Goal: Transaction & Acquisition: Purchase product/service

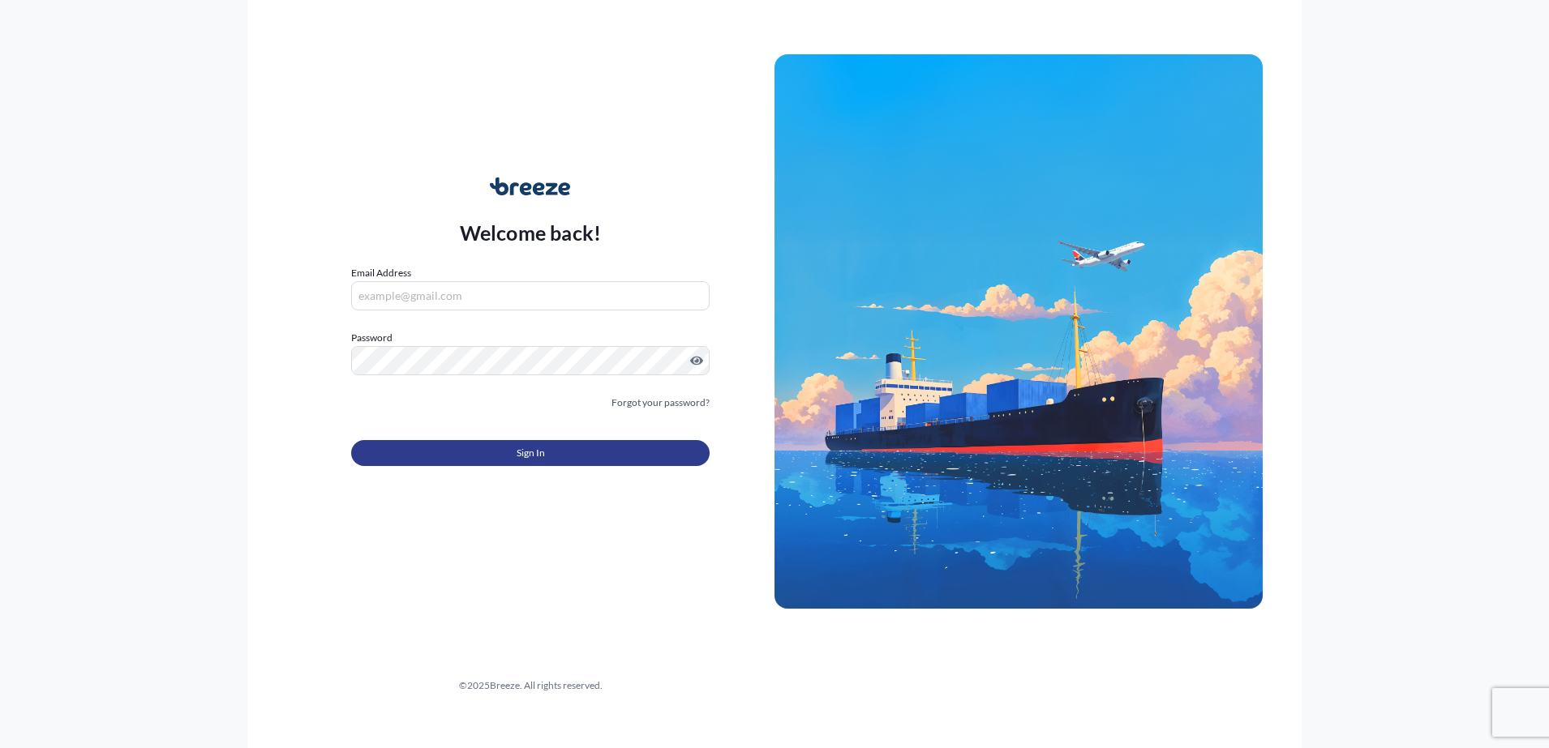
type input "[EMAIL_ADDRESS][DOMAIN_NAME]"
click at [540, 455] on span "Sign In" at bounding box center [530, 453] width 28 height 16
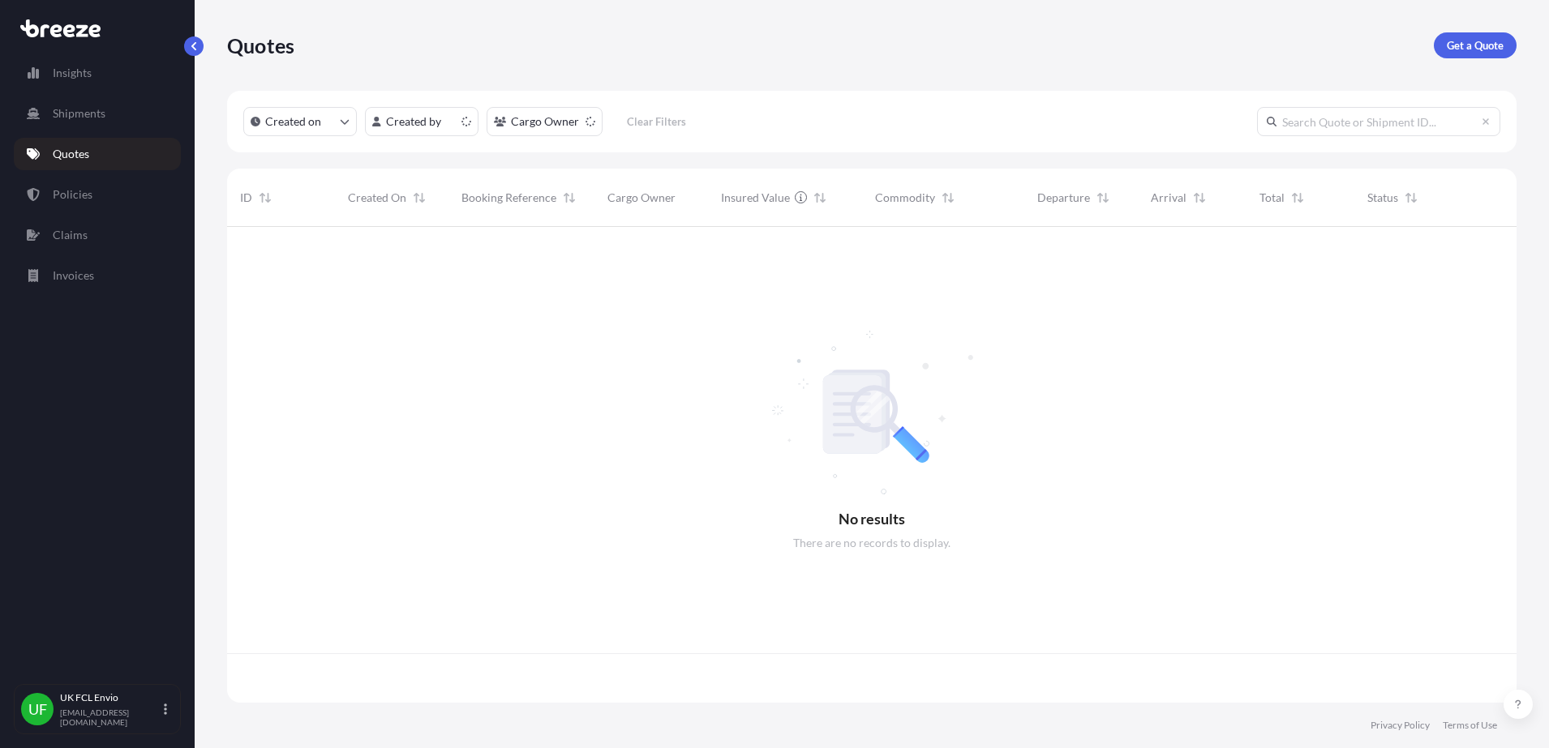
scroll to position [469, 1274]
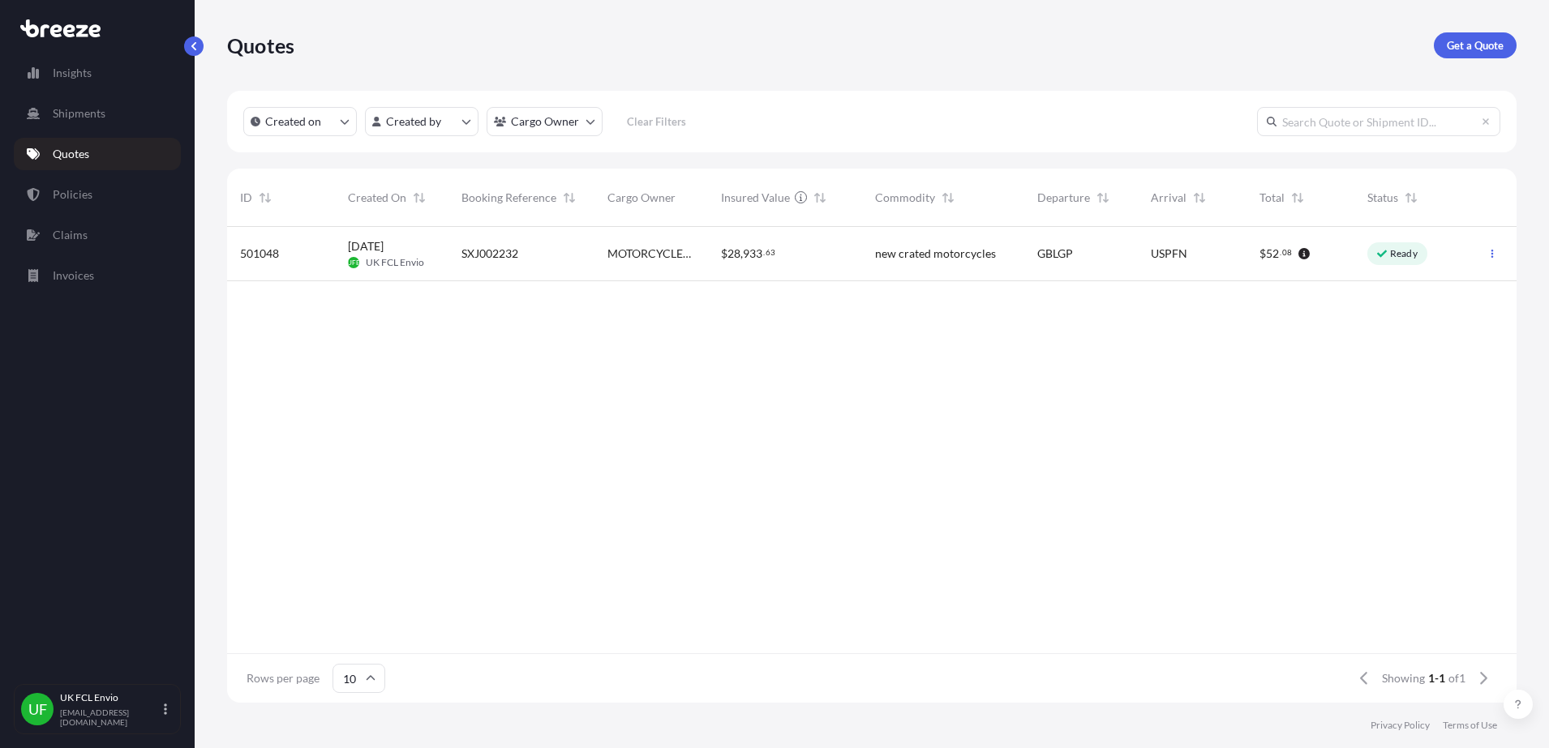
click at [567, 251] on div "SXJ002232" at bounding box center [521, 254] width 120 height 16
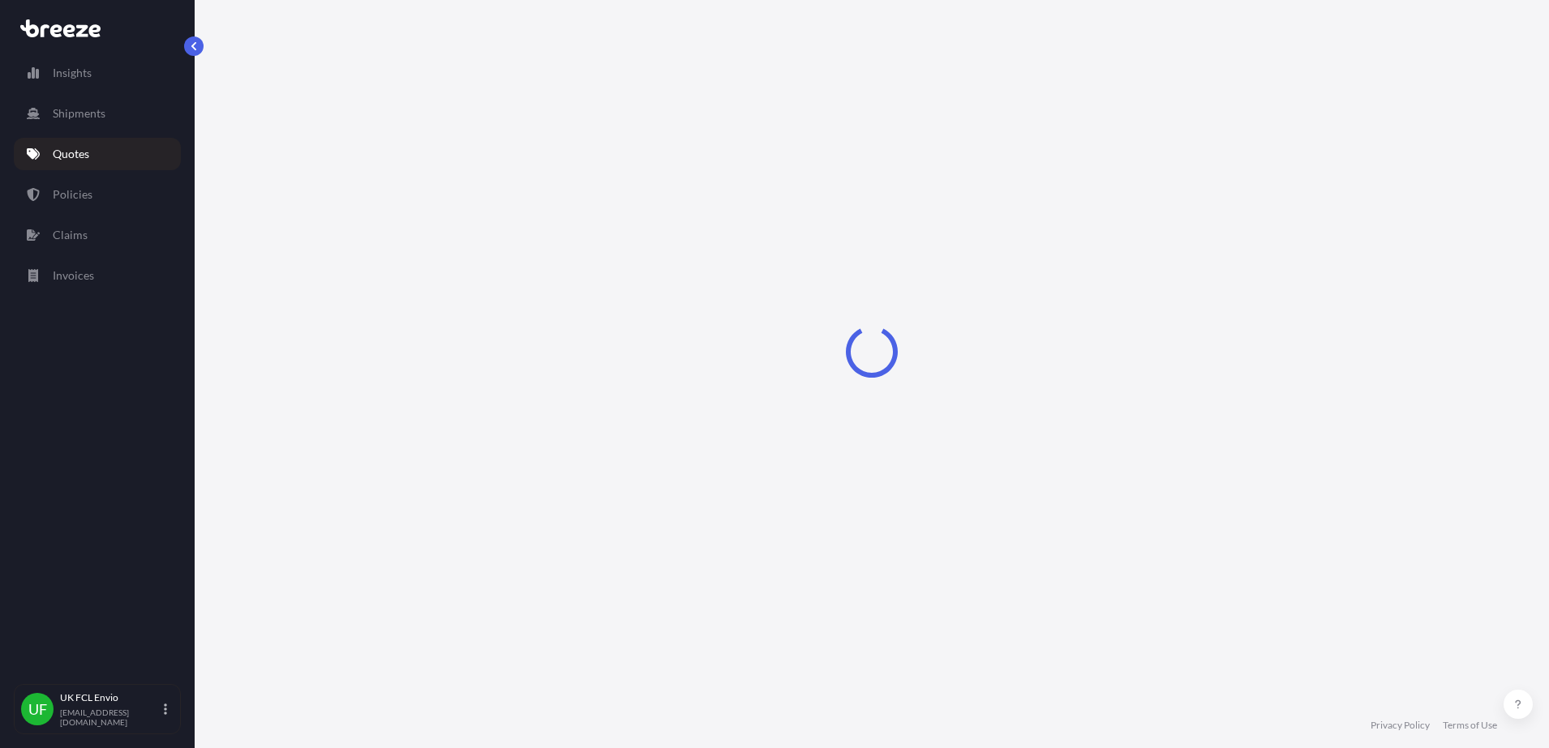
select select "Road"
select select "Sea"
select select "1"
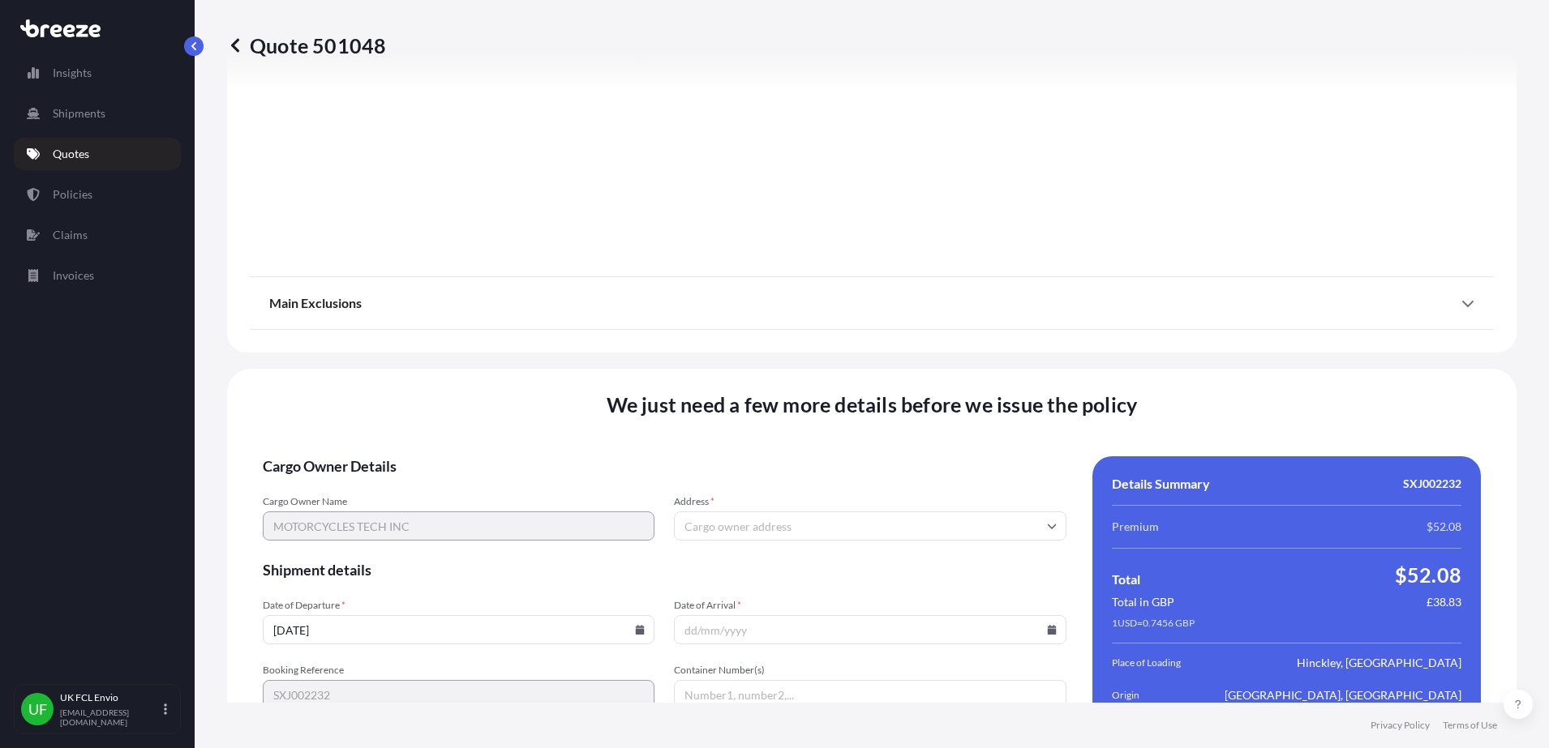
scroll to position [2041, 0]
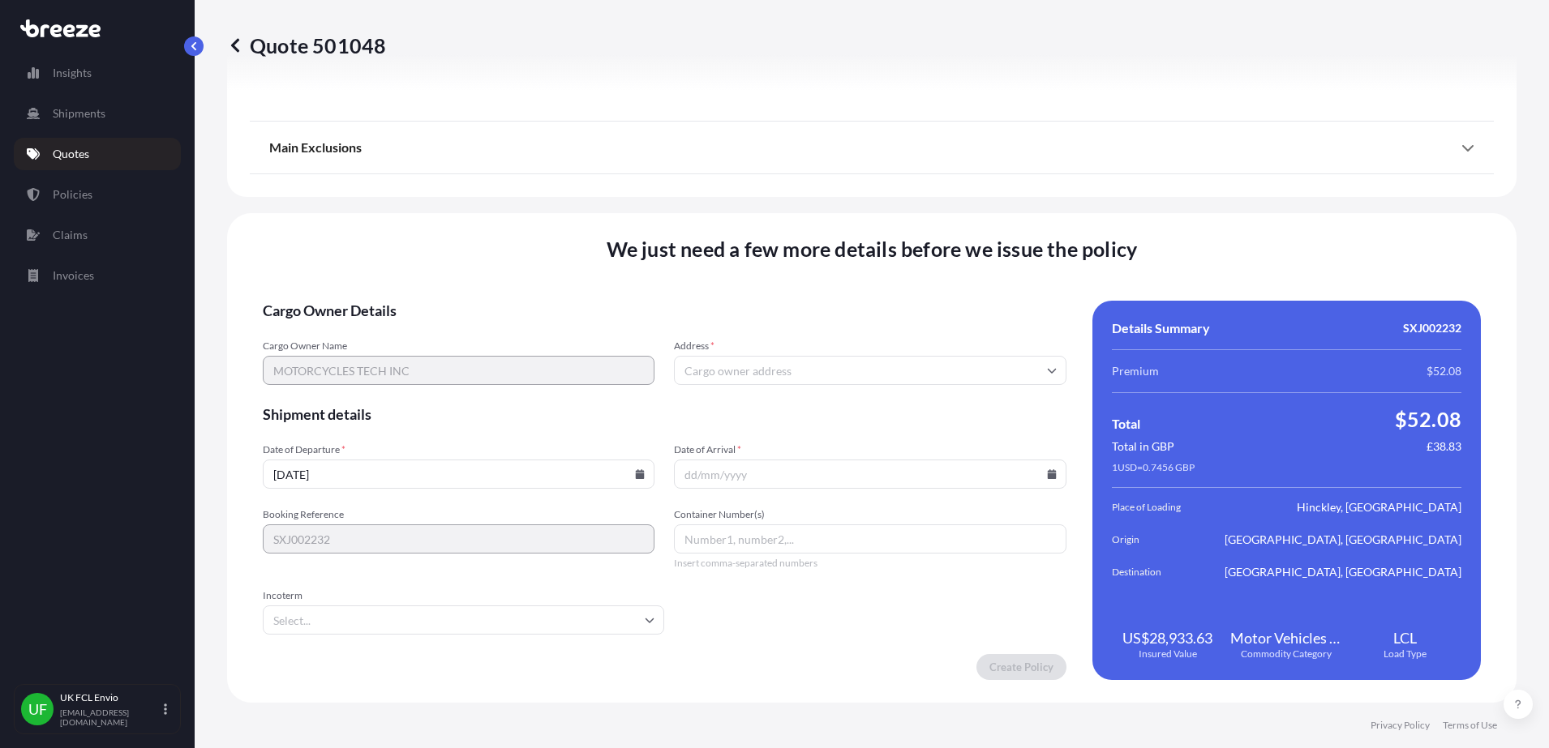
click at [872, 375] on input "Address *" at bounding box center [870, 370] width 392 height 29
click at [849, 374] on input "Address *" at bounding box center [870, 370] width 392 height 29
paste input "PARQUE [PERSON_NAME] [GEOGRAPHIC_DATA]"
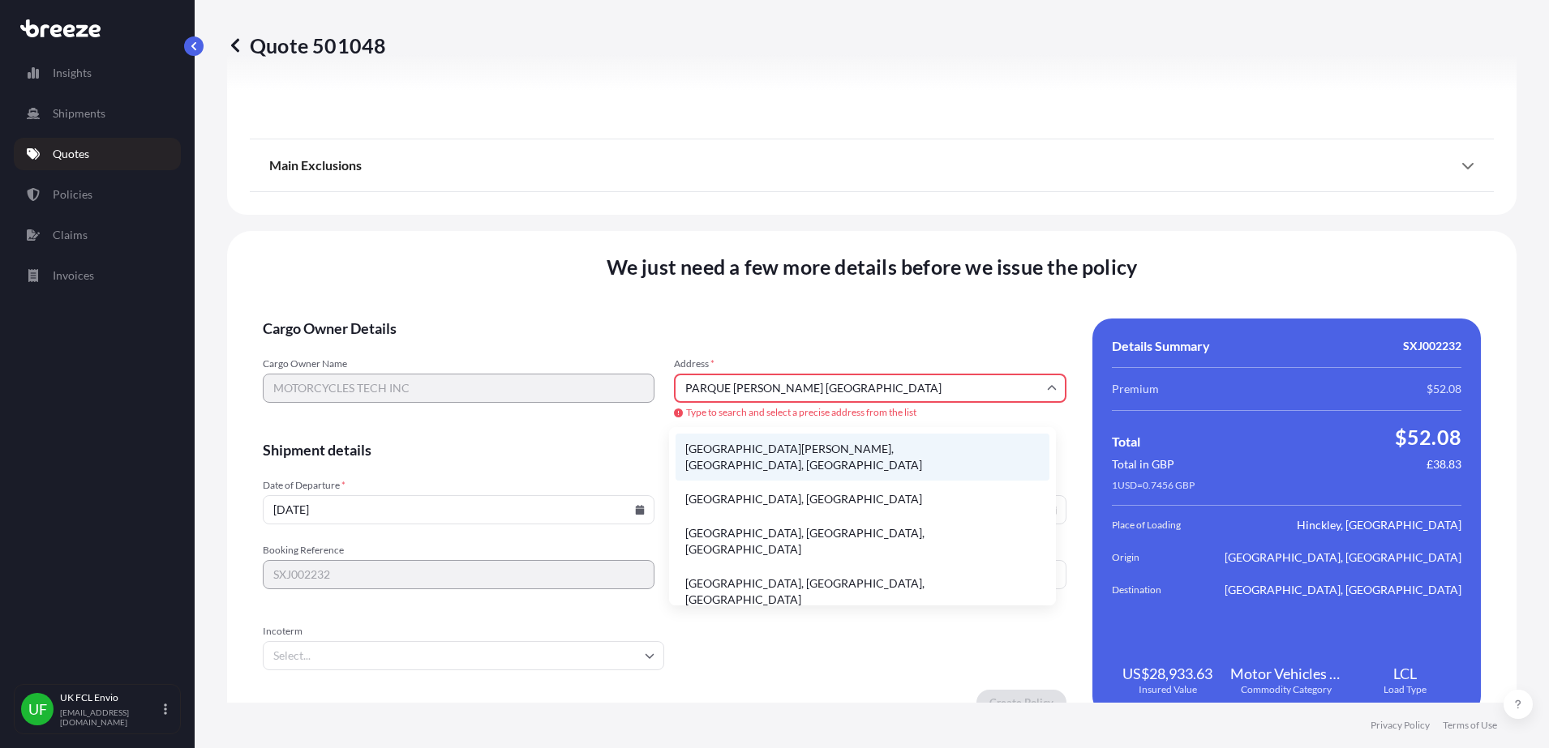
click at [867, 447] on li "[GEOGRAPHIC_DATA][PERSON_NAME], [GEOGRAPHIC_DATA], [GEOGRAPHIC_DATA]" at bounding box center [862, 457] width 374 height 47
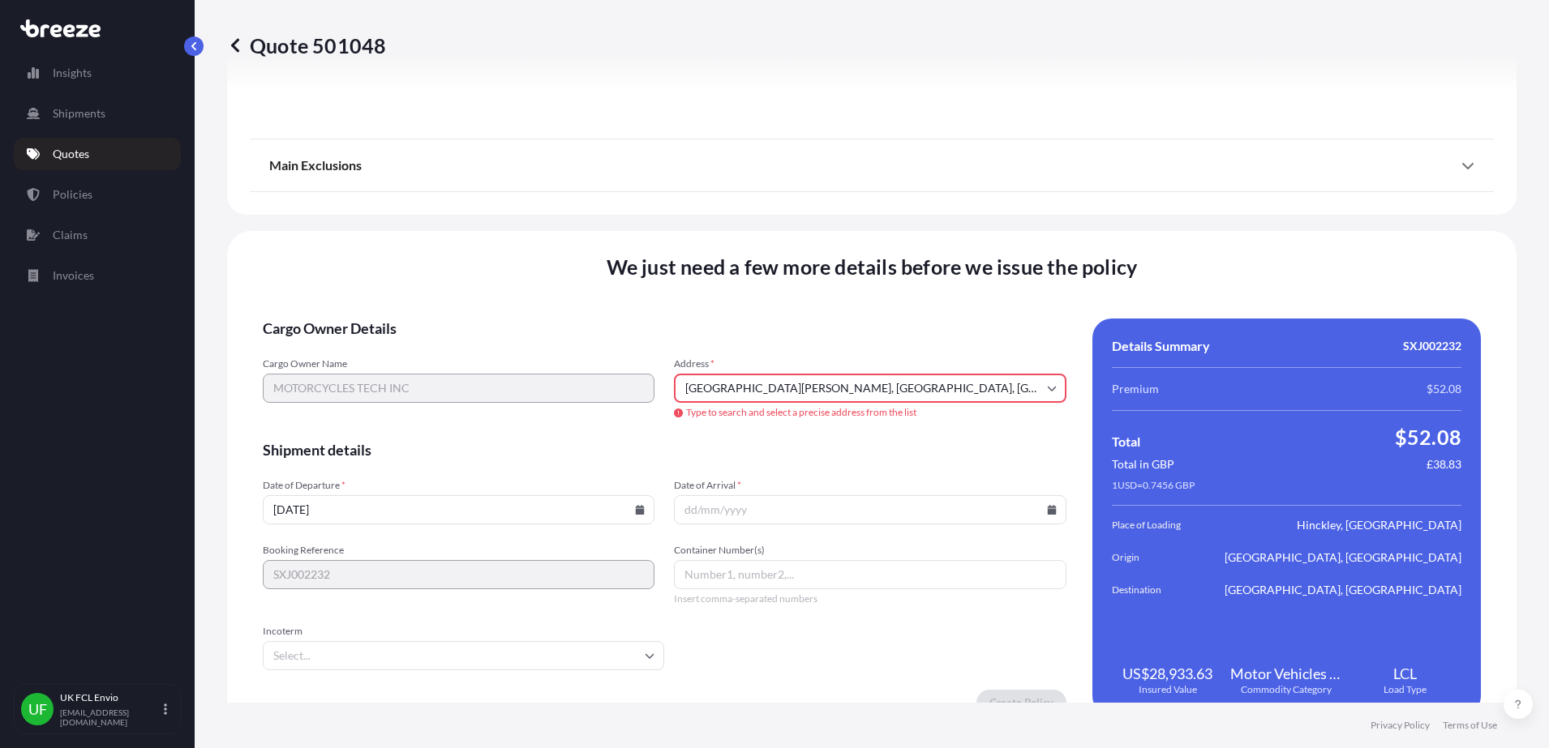
type input "C. 4a [GEOGRAPHIC_DATA][PERSON_NAME], [GEOGRAPHIC_DATA], [GEOGRAPHIC_DATA], [GE…"
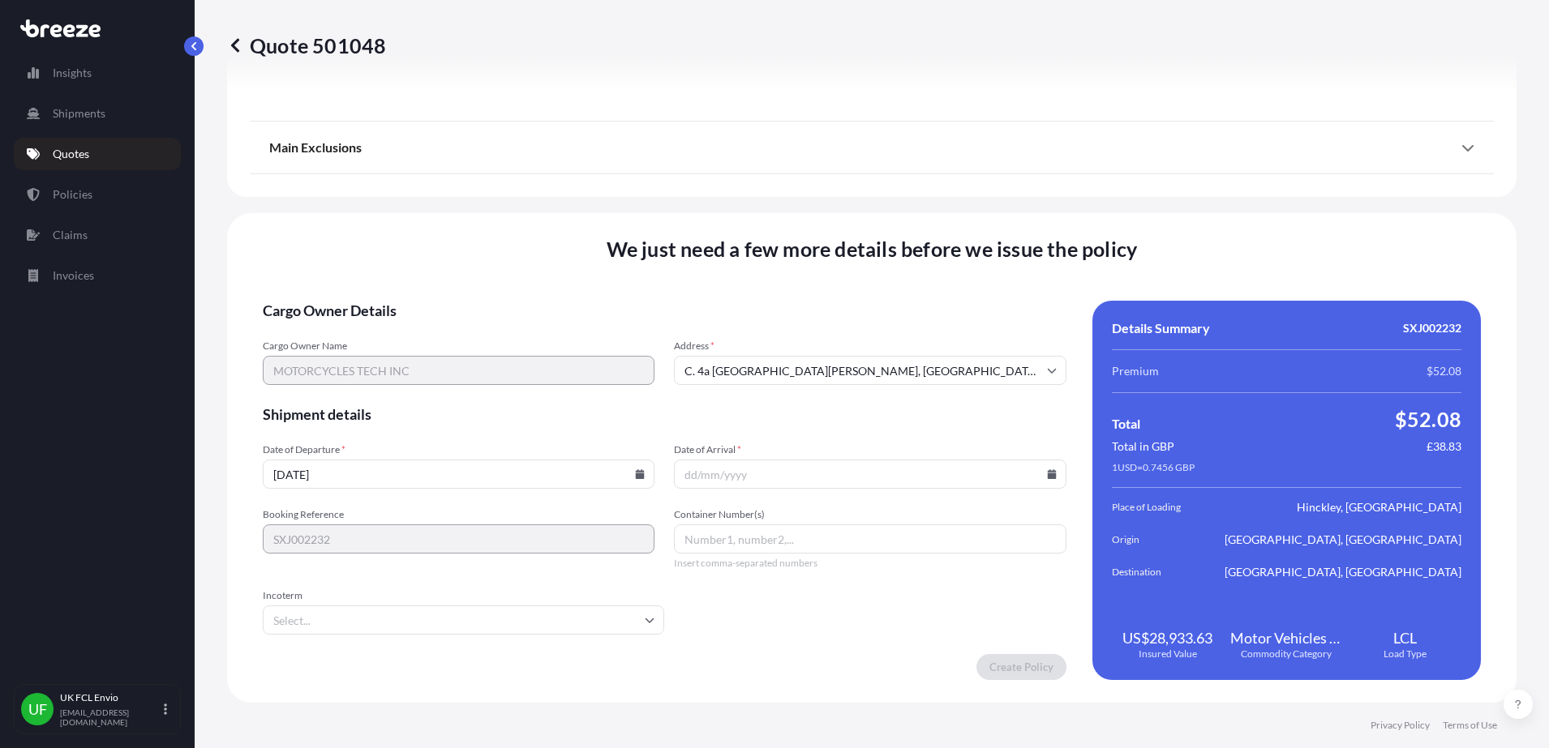
click at [747, 467] on input "Date of Arrival *" at bounding box center [870, 474] width 392 height 29
click at [1039, 482] on input "Date of Arrival *" at bounding box center [870, 474] width 392 height 29
click at [1038, 467] on input "Date of Arrival *" at bounding box center [870, 474] width 392 height 29
click at [1047, 470] on icon at bounding box center [1051, 474] width 9 height 10
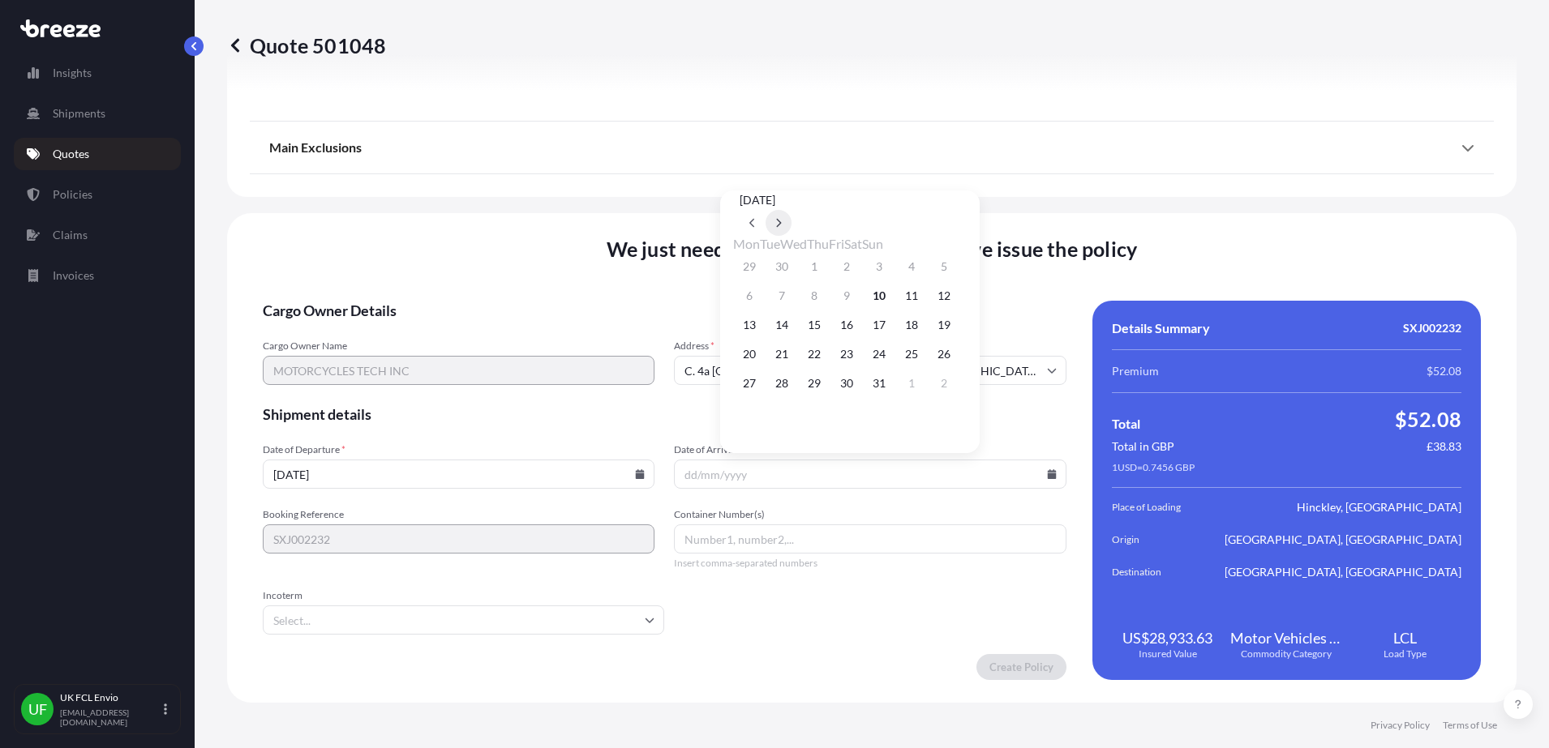
click at [782, 218] on icon at bounding box center [778, 223] width 6 height 10
click at [859, 336] on button "13" at bounding box center [846, 325] width 26 height 26
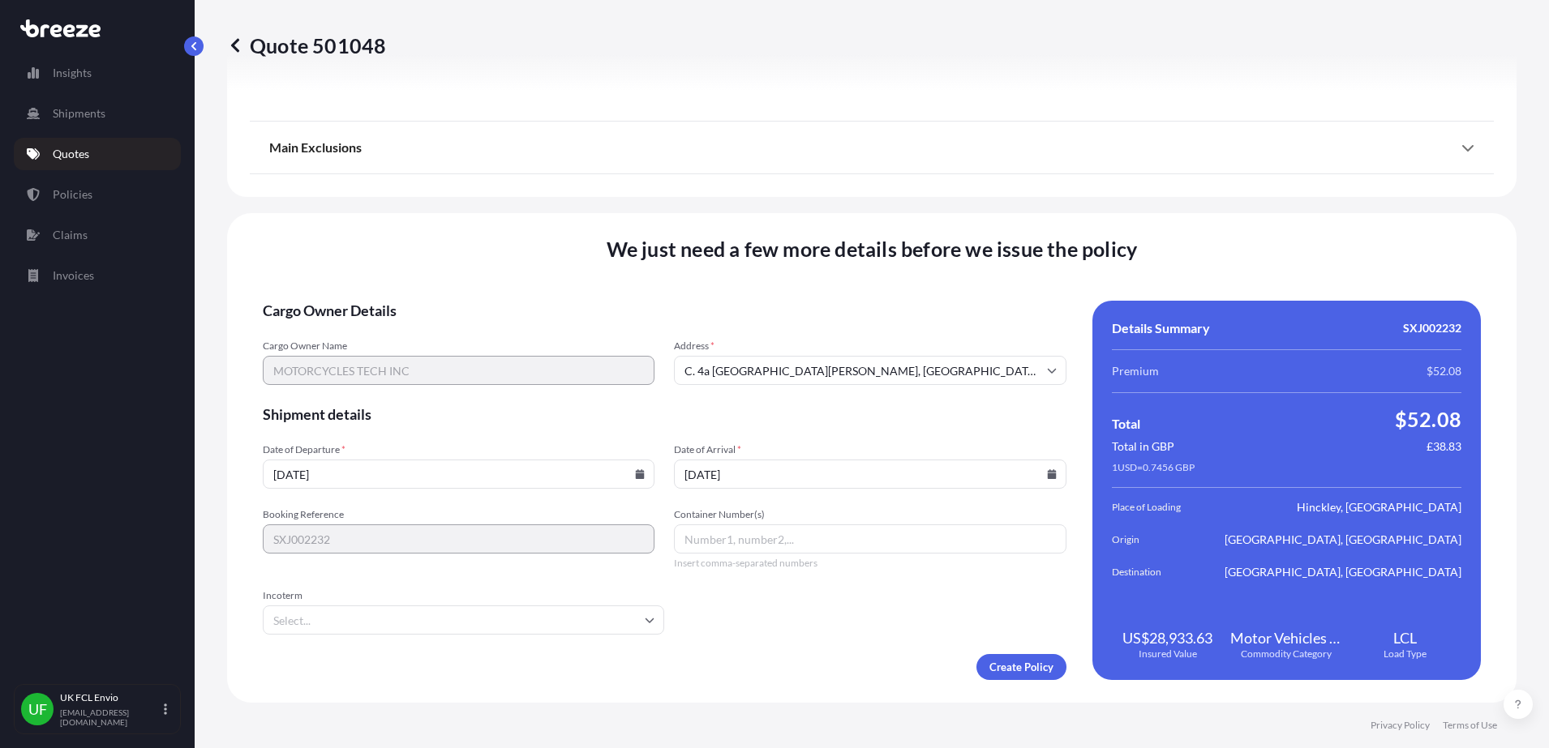
type input "[DATE]"
click at [765, 557] on span "Insert comma-separated numbers" at bounding box center [870, 563] width 392 height 13
click at [586, 615] on input "Incoterm" at bounding box center [463, 620] width 401 height 29
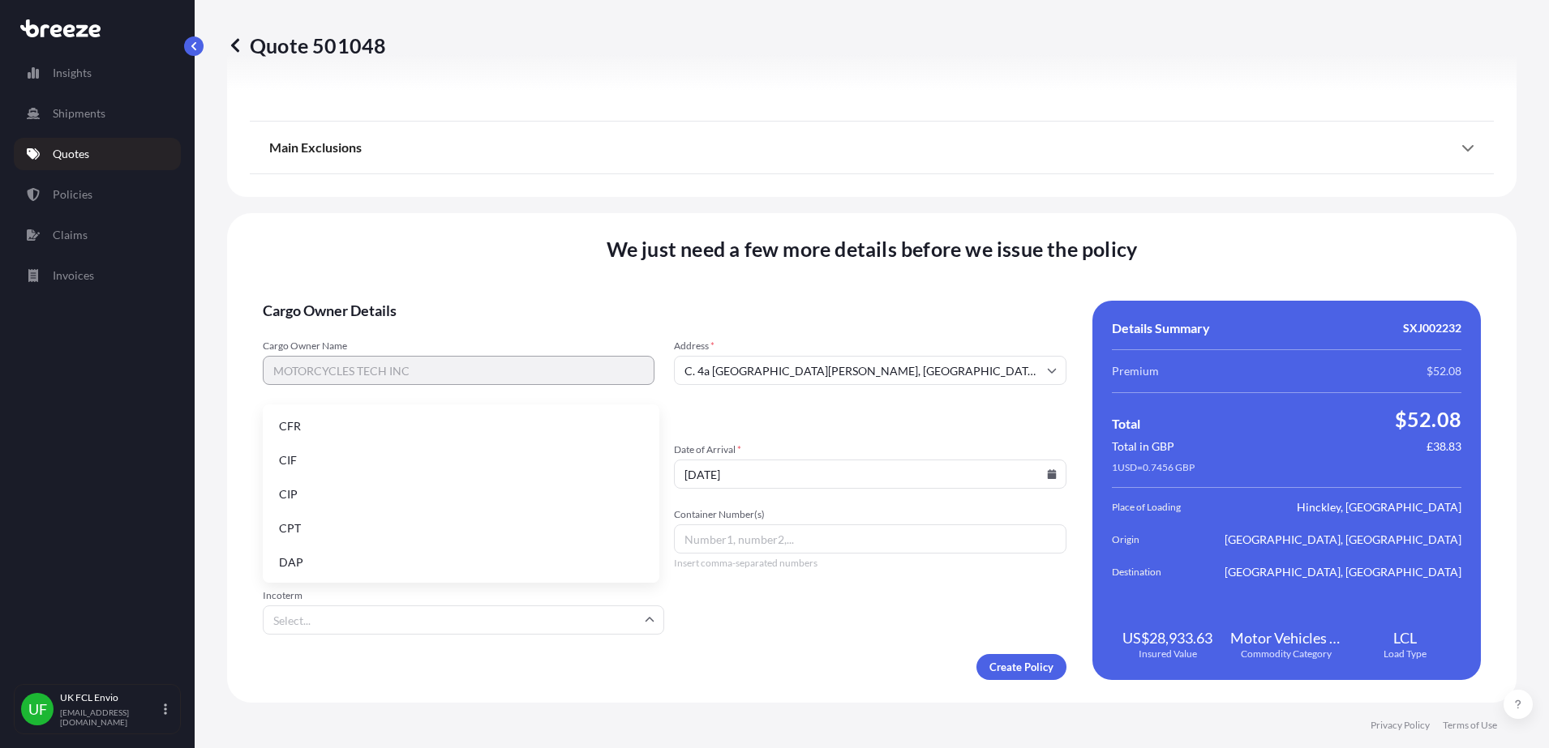
scroll to position [203, 0]
click at [322, 467] on li "EXW" at bounding box center [460, 462] width 383 height 31
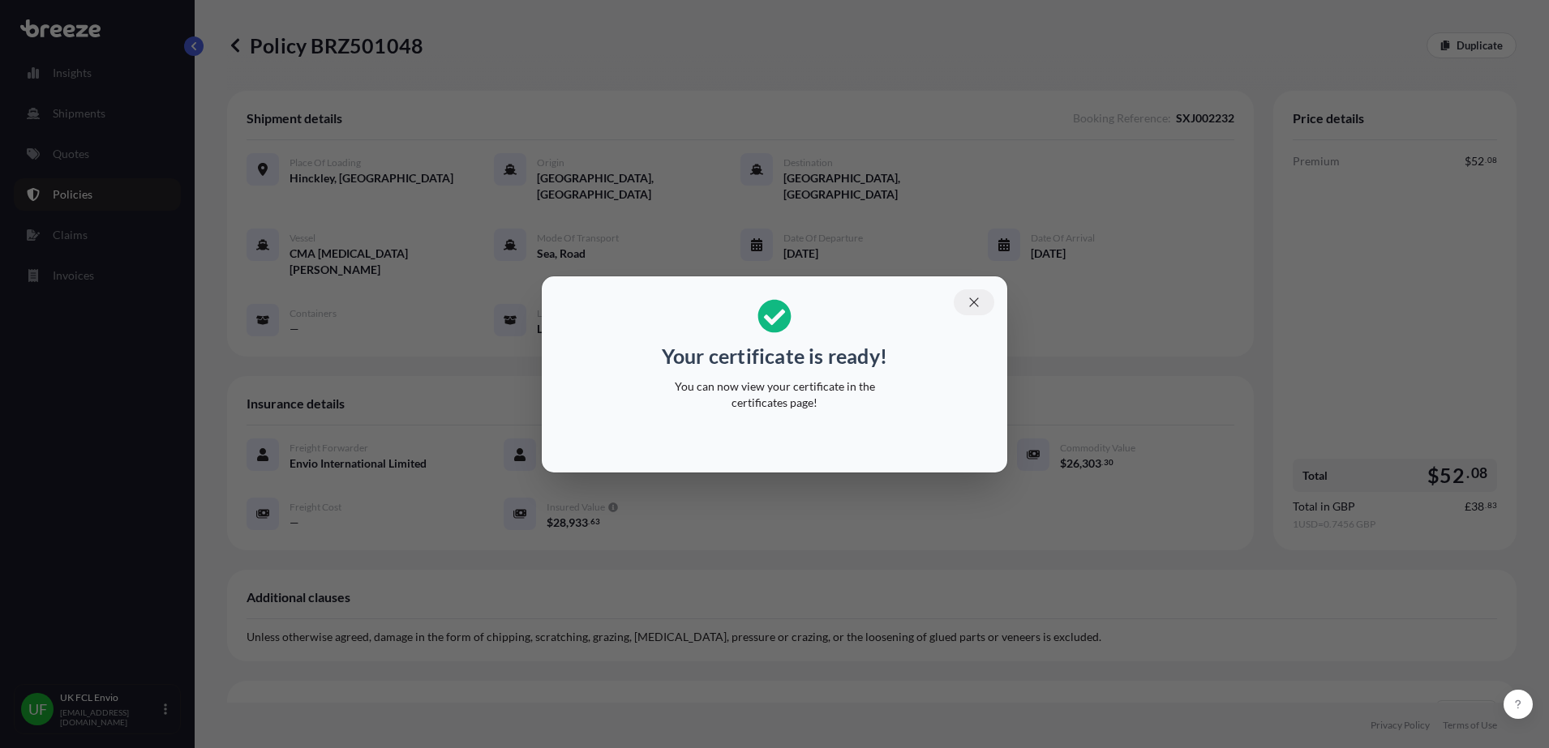
click at [972, 298] on icon "button" at bounding box center [973, 302] width 15 height 15
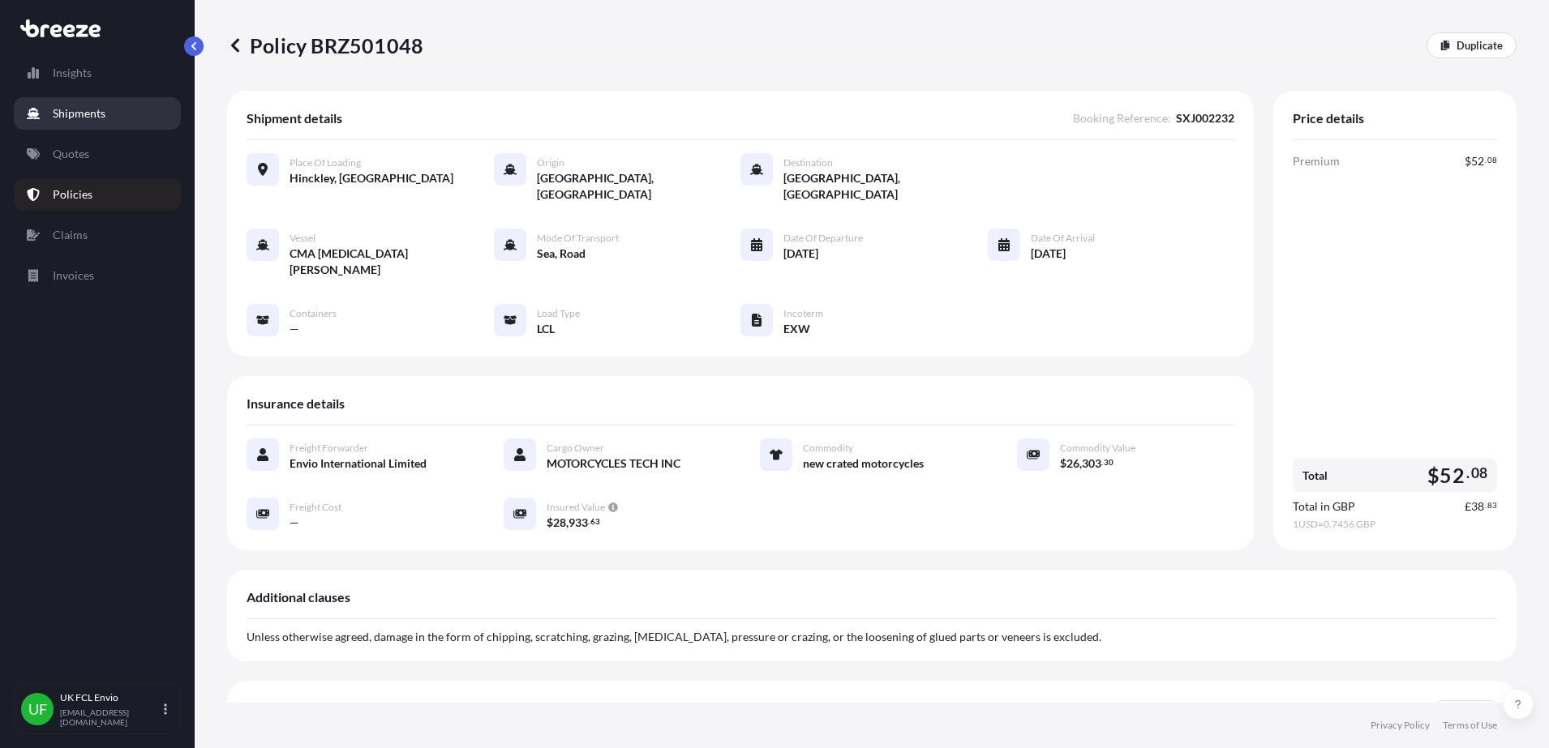
click at [91, 102] on link "Shipments" at bounding box center [97, 113] width 167 height 32
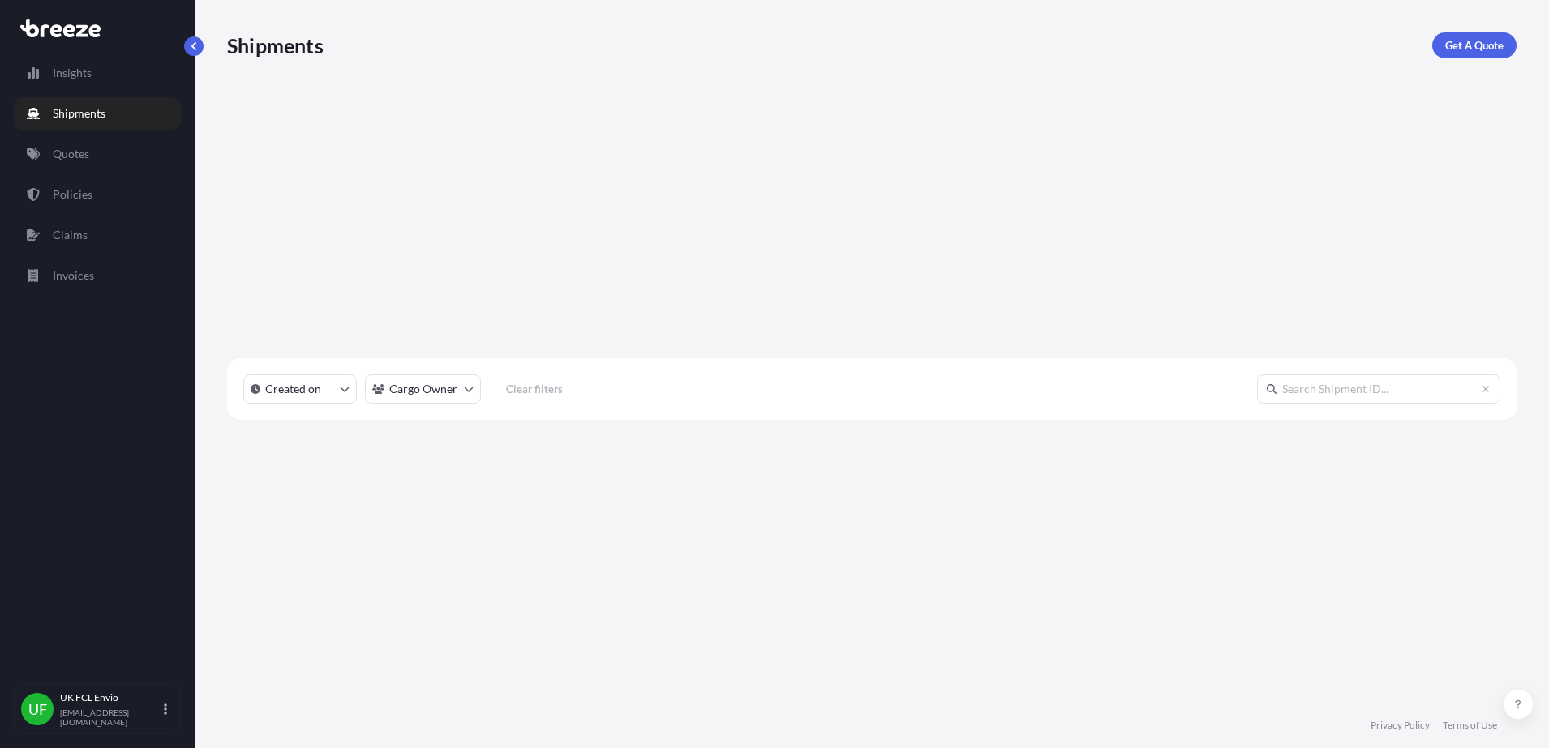
scroll to position [519, 1274]
click at [75, 191] on p "Policies" at bounding box center [73, 194] width 40 height 16
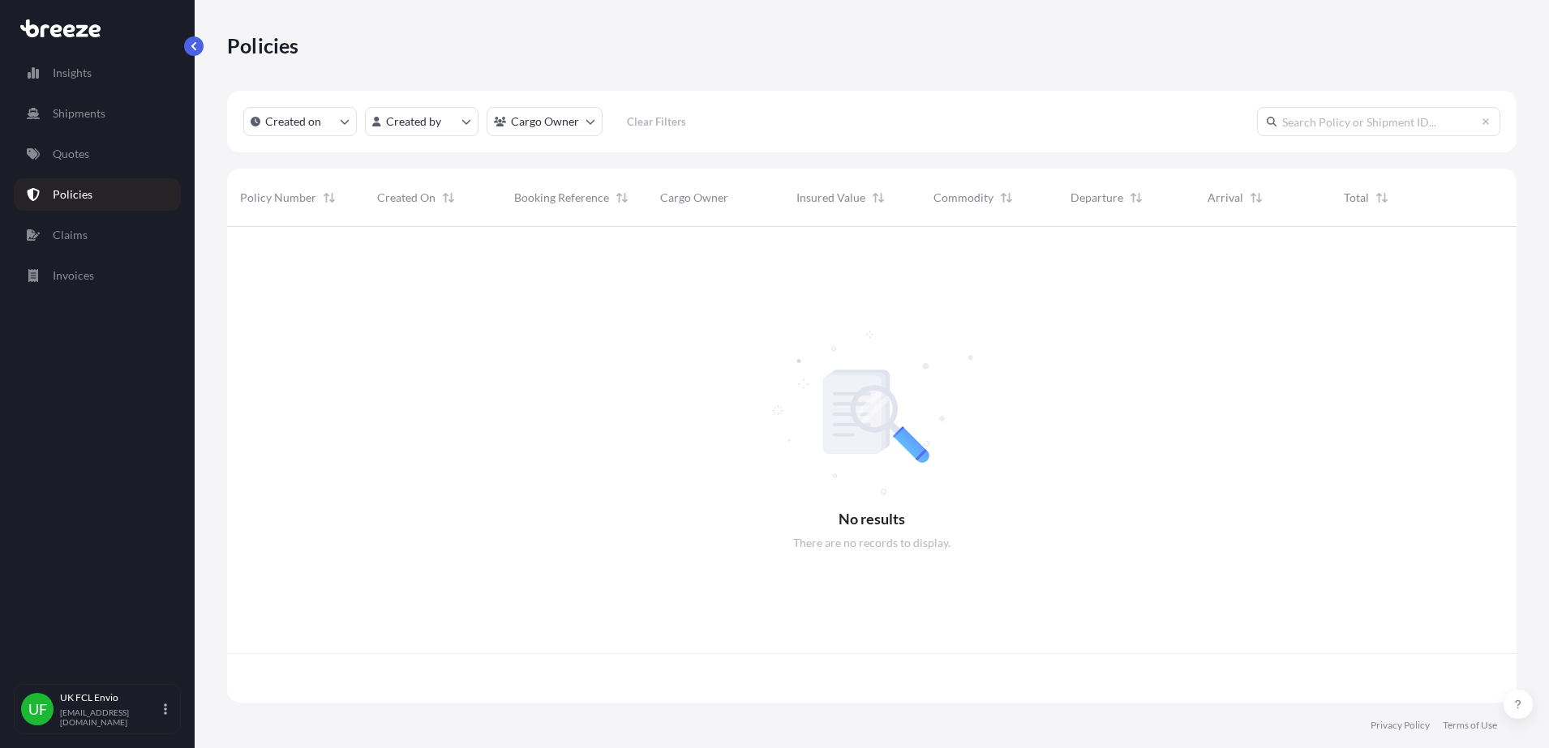
scroll to position [469, 1274]
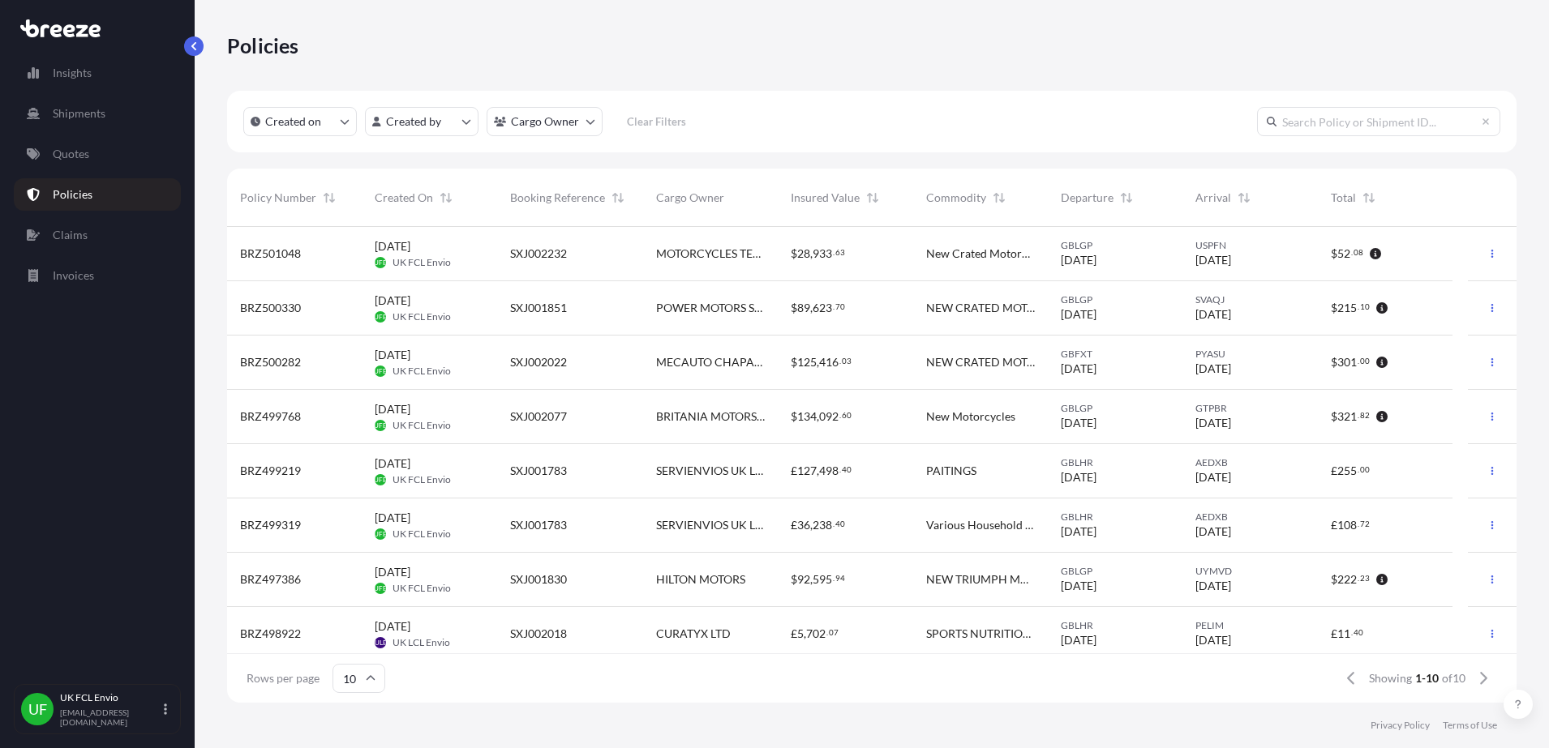
click at [298, 244] on div "BRZ501048" at bounding box center [294, 254] width 135 height 54
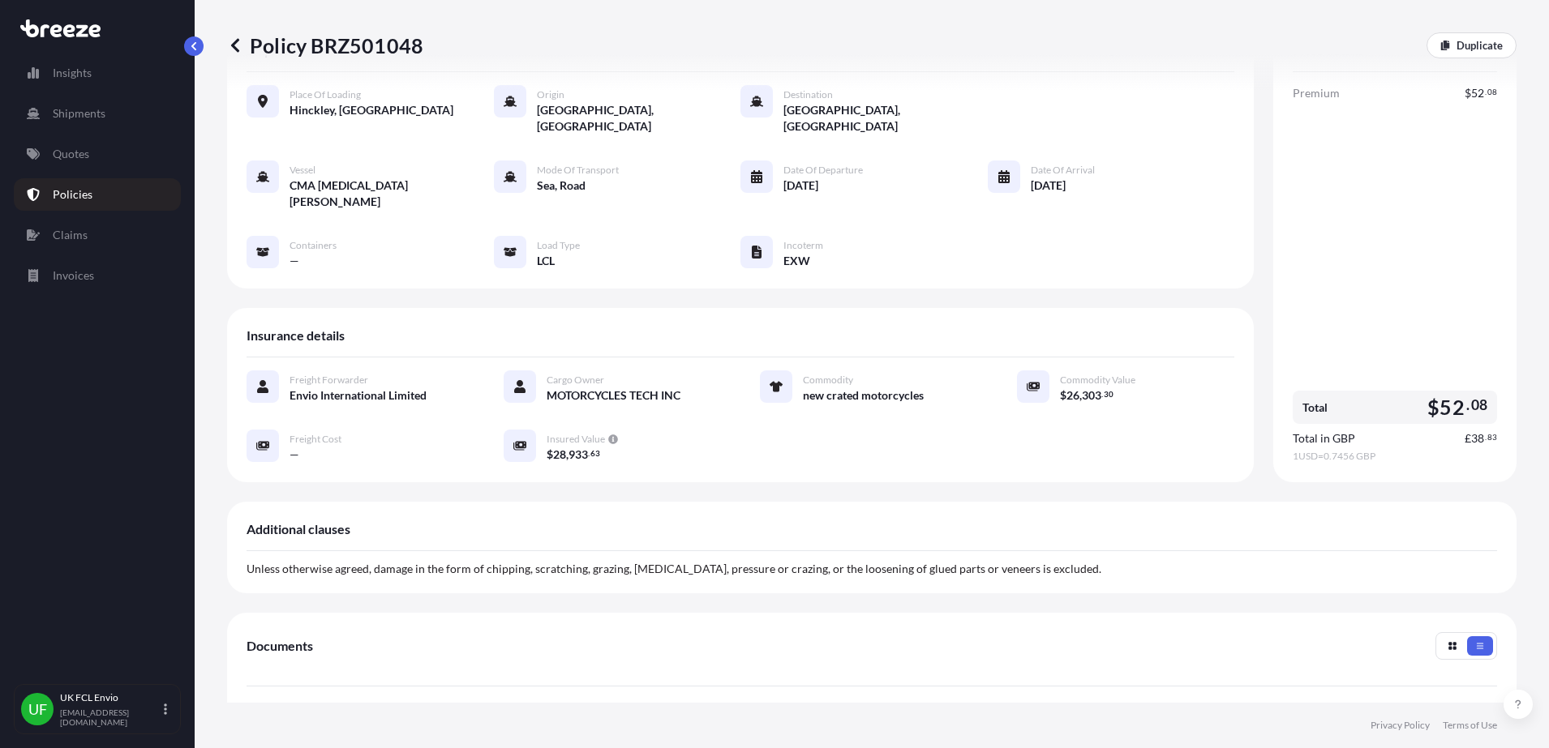
scroll to position [322, 0]
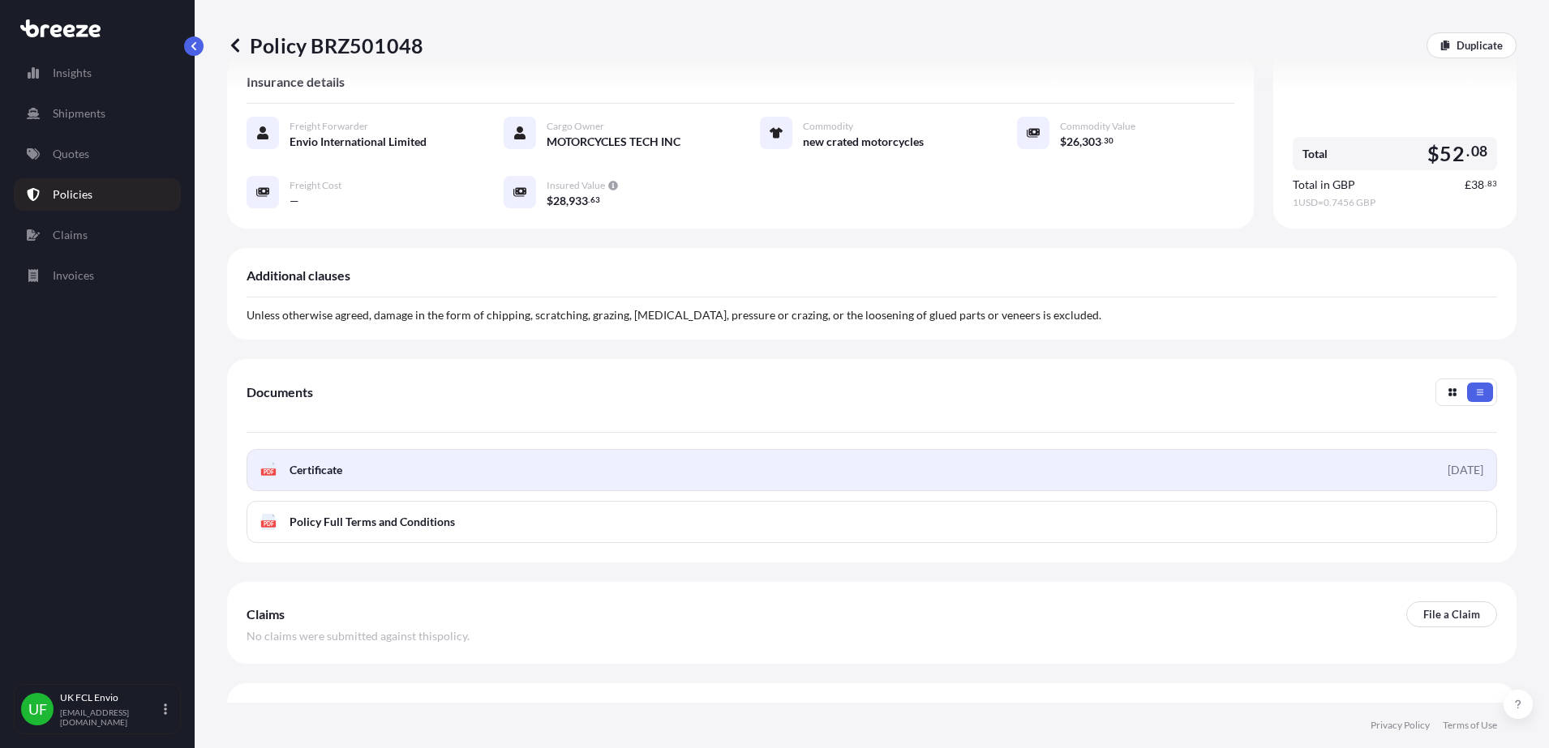
click at [747, 449] on link "PDF Certificate [DATE]" at bounding box center [871, 470] width 1250 height 42
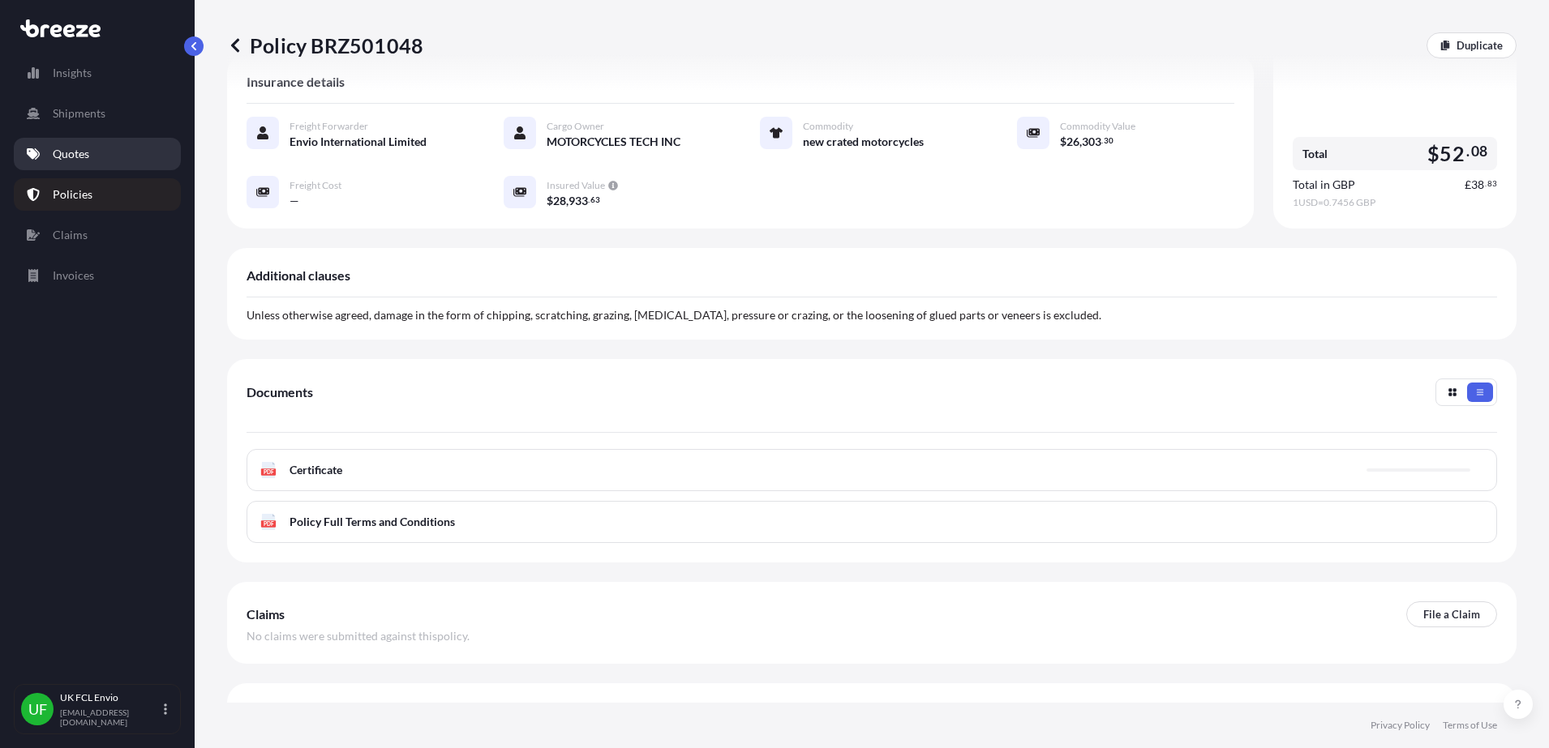
click at [53, 165] on link "Quotes" at bounding box center [97, 154] width 167 height 32
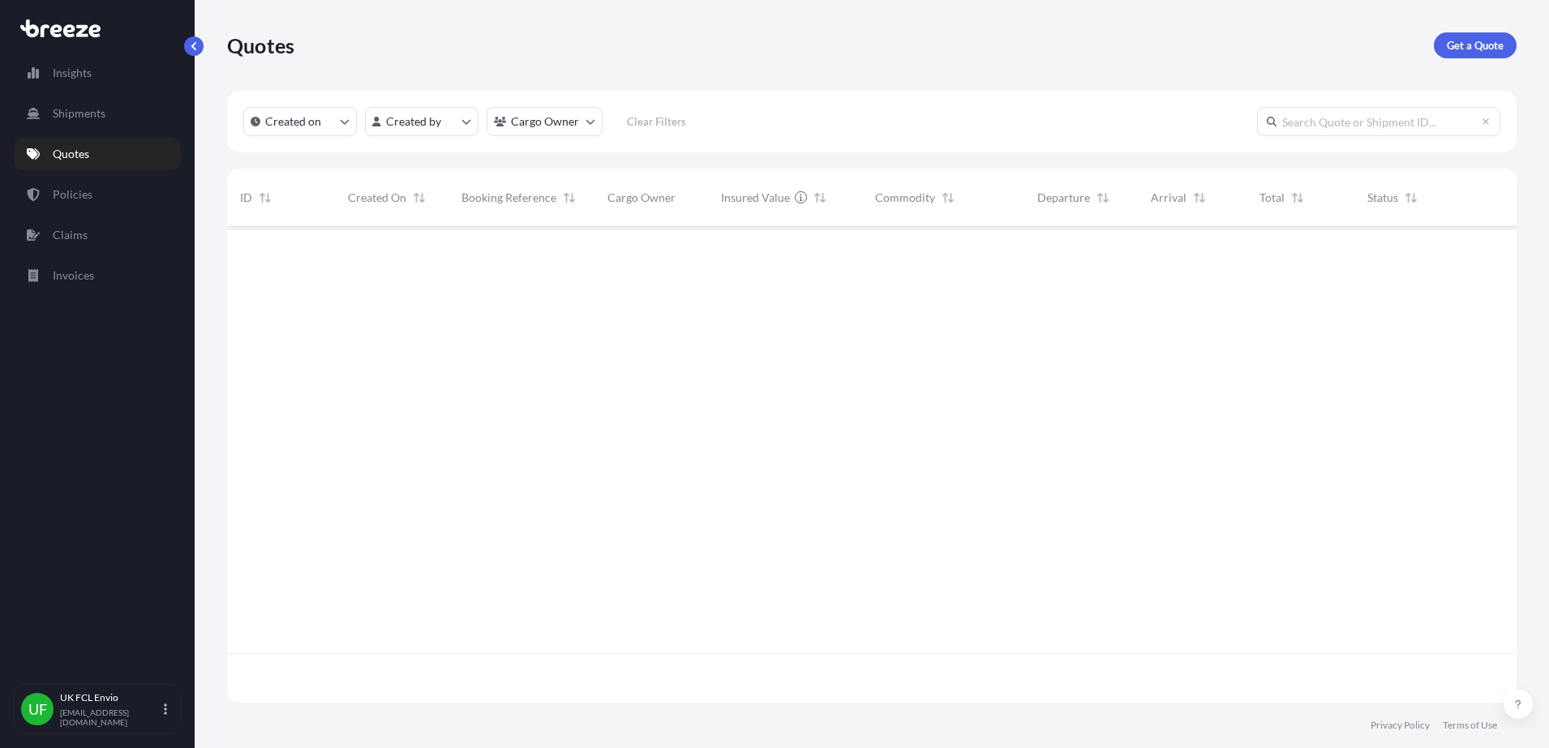
scroll to position [469, 1274]
click at [1460, 56] on link "Get a Quote" at bounding box center [1474, 45] width 83 height 26
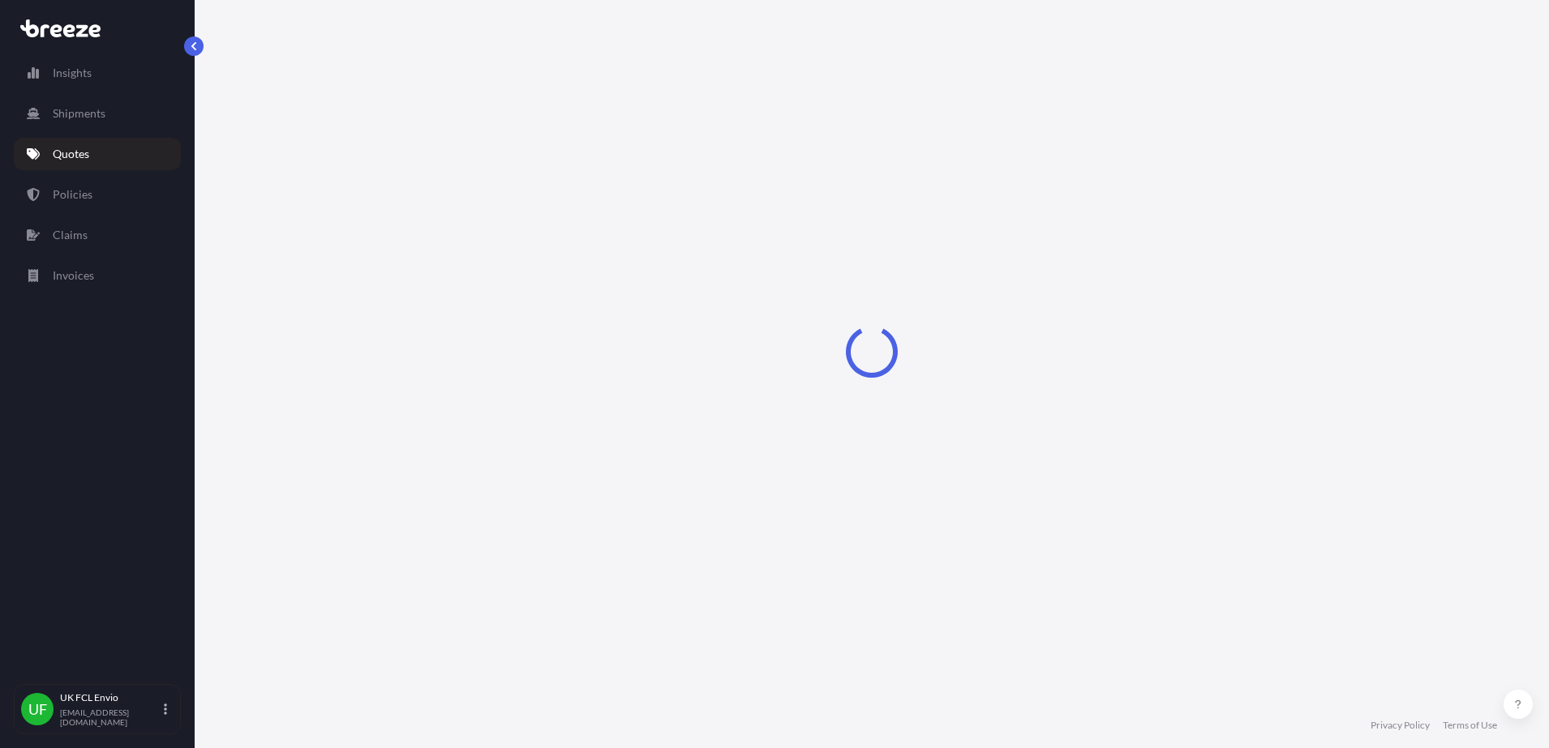
select select "Road"
select select "Sea"
select select "1"
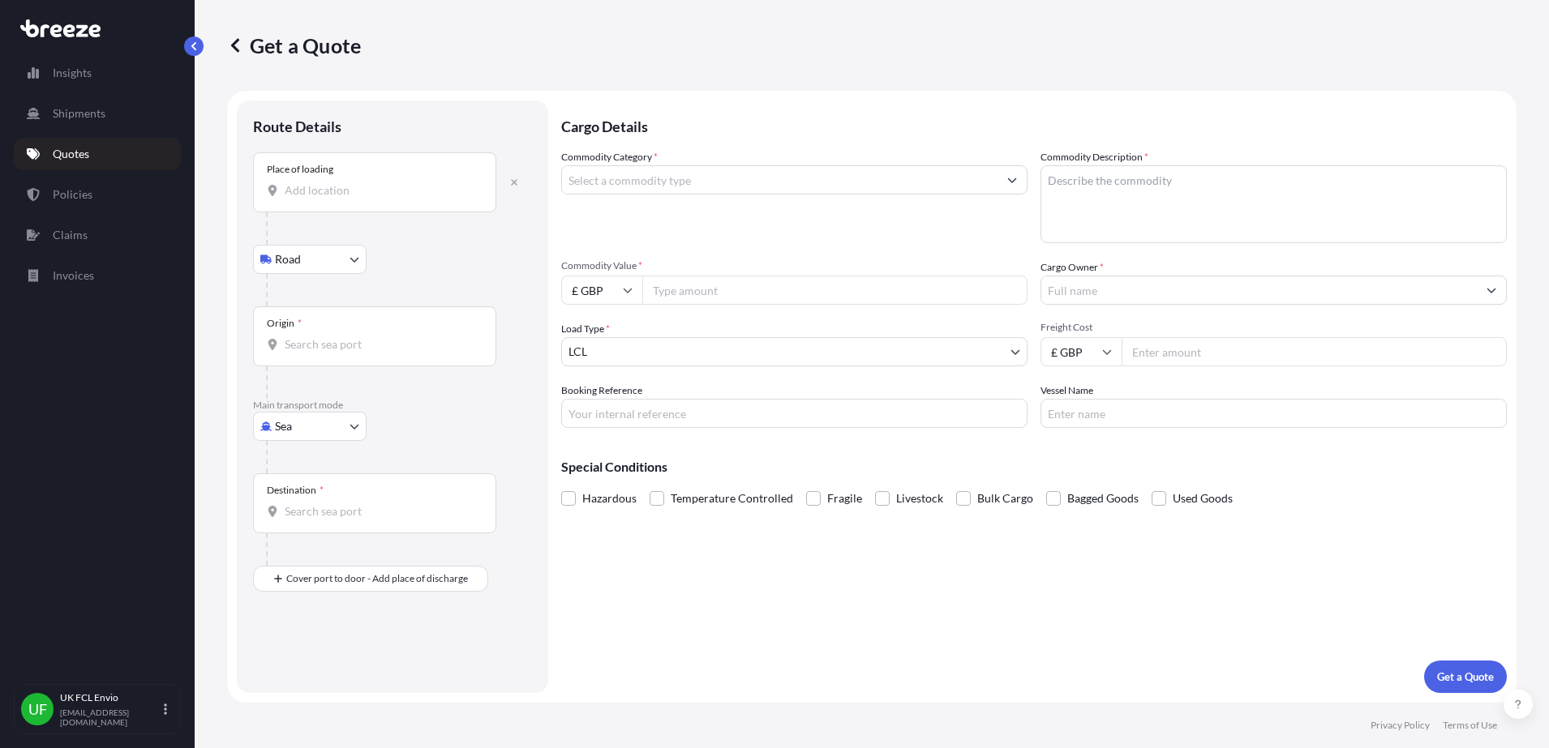
click at [371, 183] on input "Place of loading" at bounding box center [380, 190] width 191 height 16
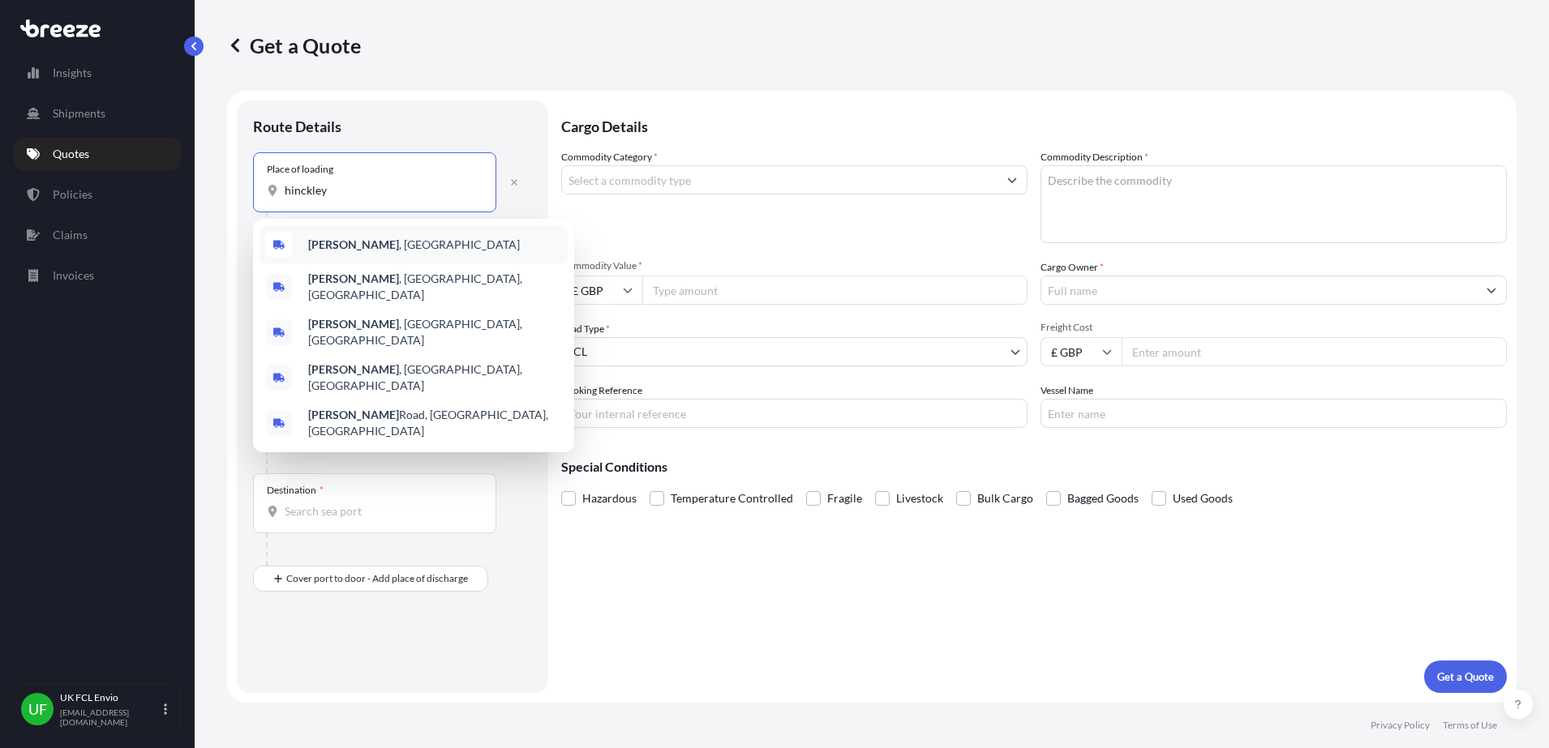
click at [311, 242] on b "[PERSON_NAME]" at bounding box center [353, 245] width 91 height 14
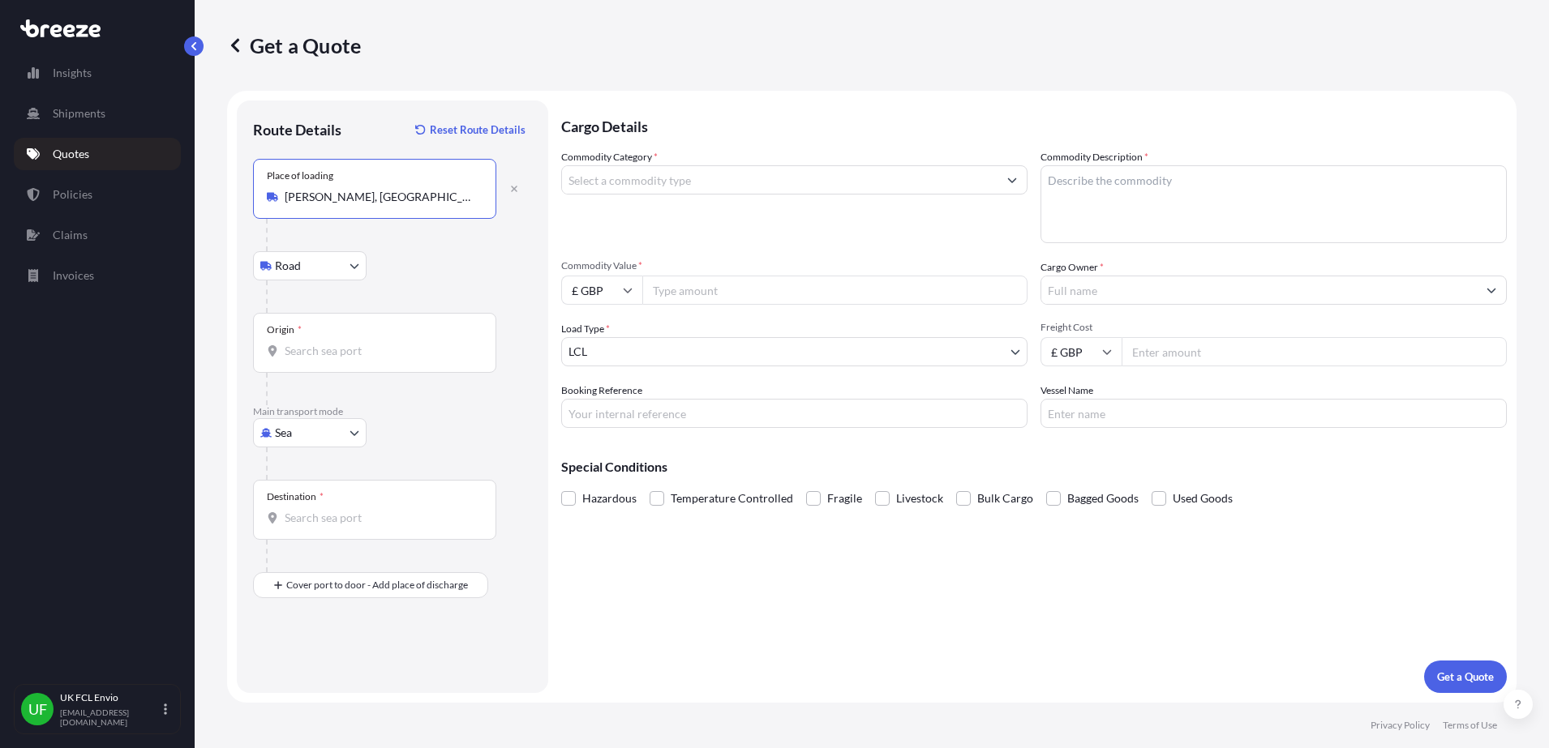
type input "[PERSON_NAME], [GEOGRAPHIC_DATA]"
click at [310, 356] on input "Origin *" at bounding box center [380, 351] width 191 height 16
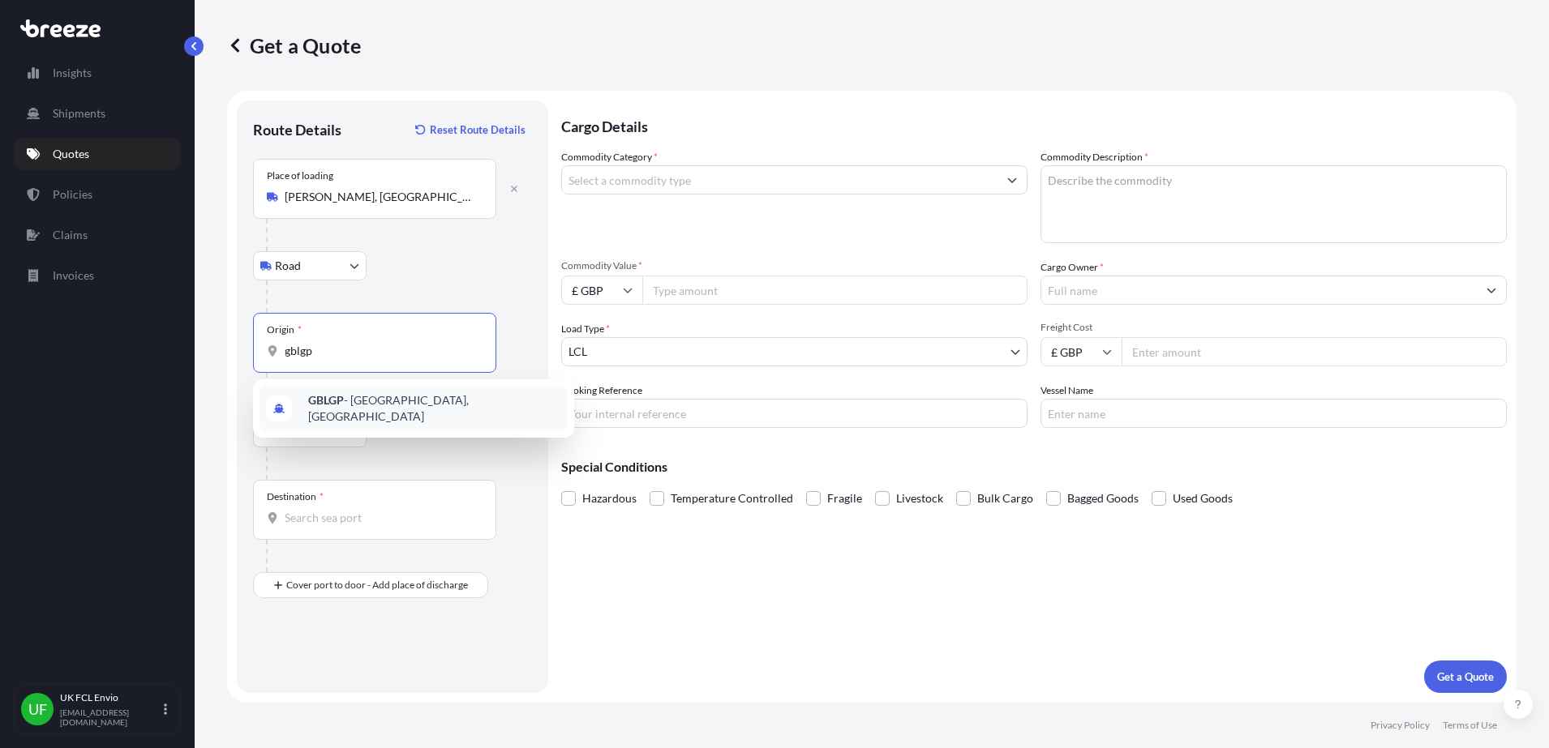
click at [336, 418] on div "GBLGP - [GEOGRAPHIC_DATA], [GEOGRAPHIC_DATA]" at bounding box center [413, 408] width 308 height 45
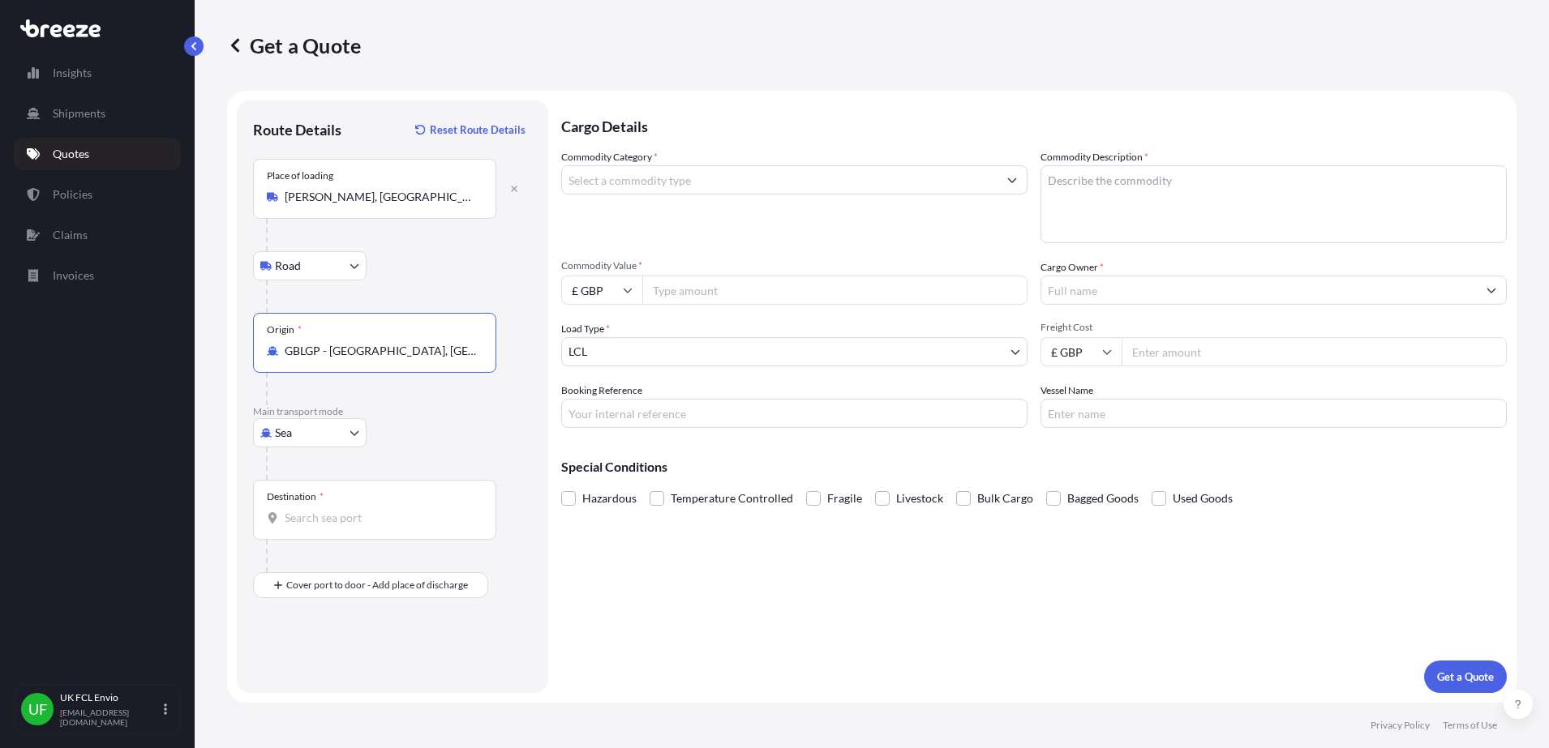
type input "GBLGP - [GEOGRAPHIC_DATA], [GEOGRAPHIC_DATA]"
click at [310, 520] on input "Destination *" at bounding box center [380, 518] width 191 height 16
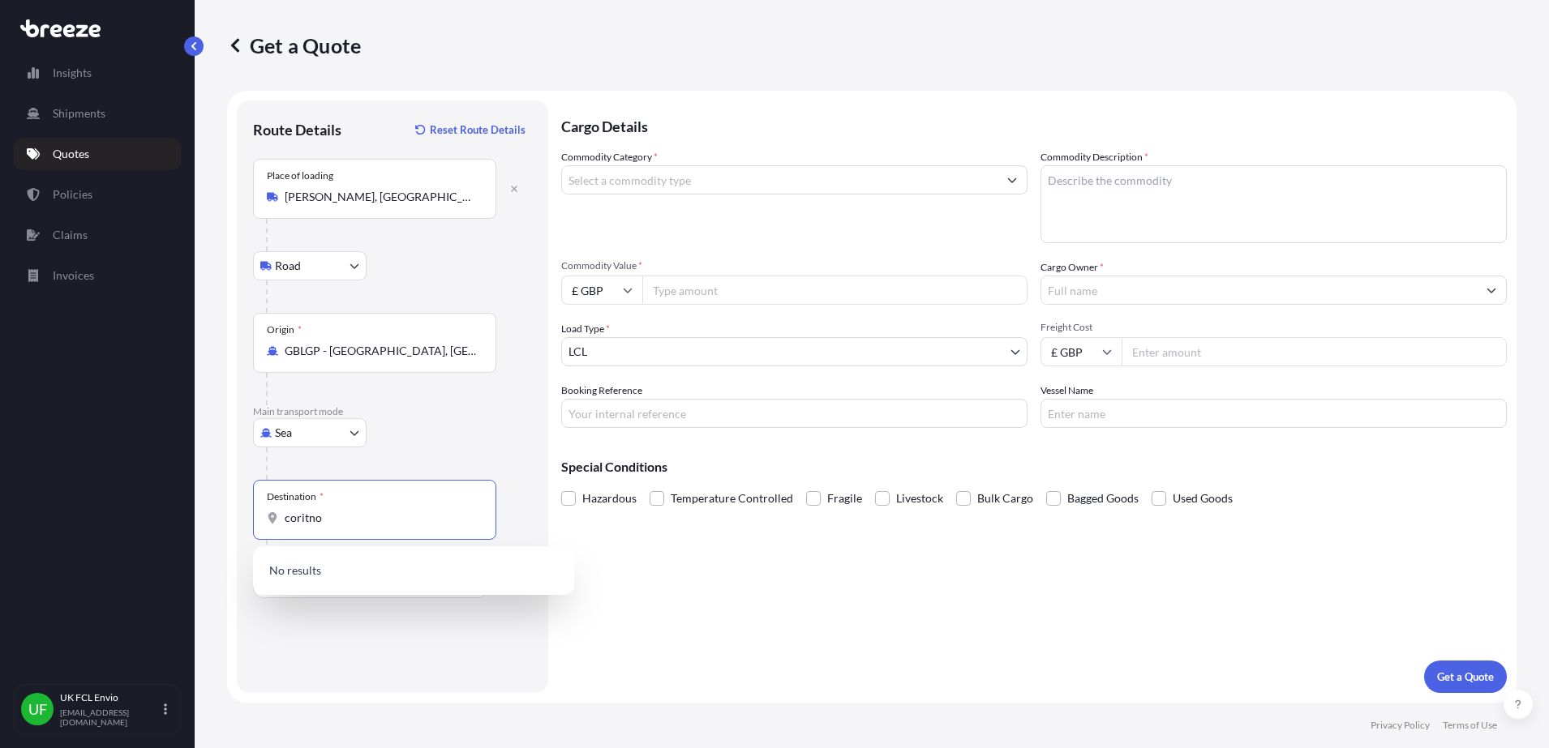
drag, startPoint x: 350, startPoint y: 513, endPoint x: 280, endPoint y: 520, distance: 70.9
click at [280, 520] on div "coritno" at bounding box center [375, 518] width 216 height 16
click at [337, 568] on span "NICIO - Corinto , [GEOGRAPHIC_DATA]" at bounding box center [407, 572] width 199 height 16
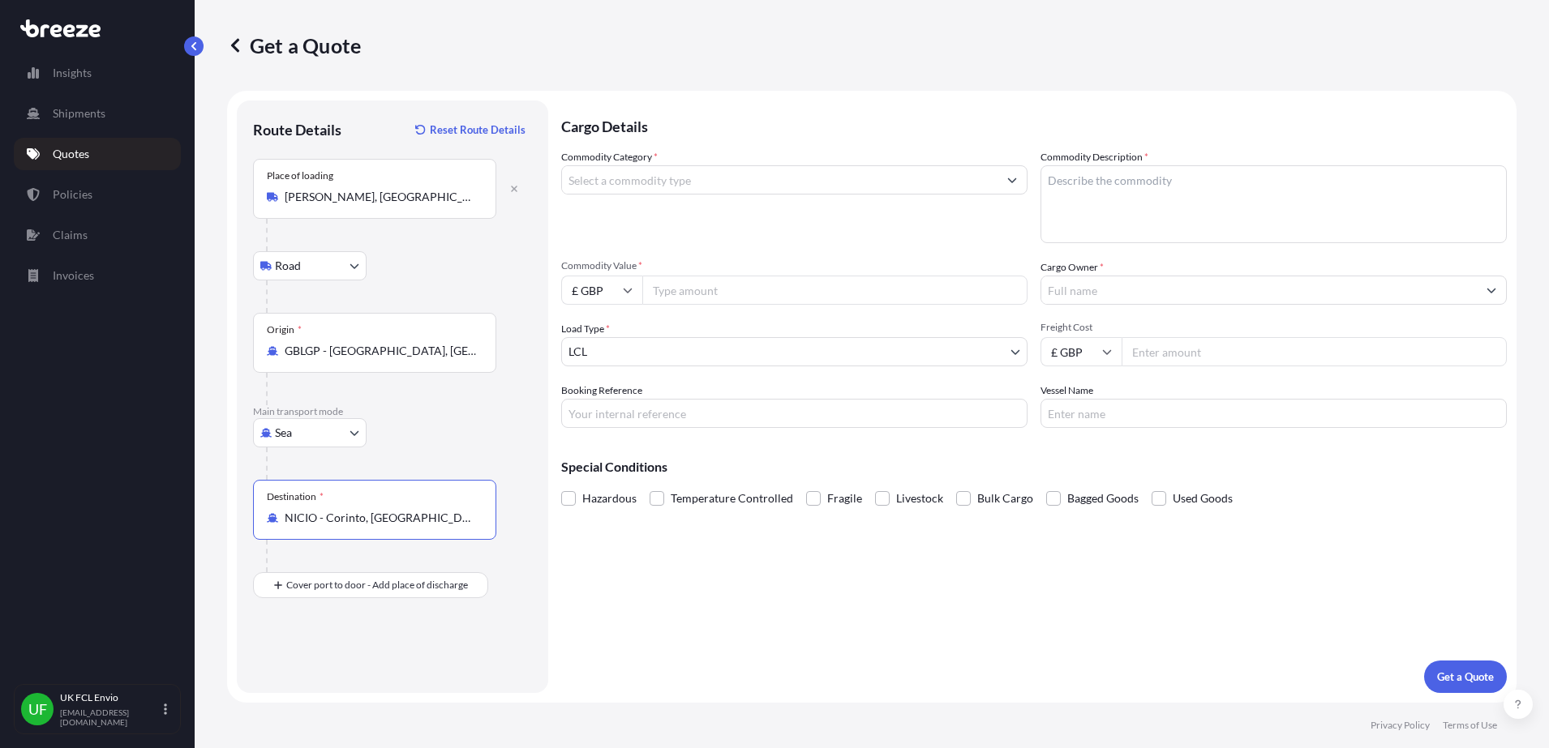
type input "NICIO - Corinto, [GEOGRAPHIC_DATA]"
click at [577, 365] on body "1 option available. Insights Shipments Quotes Policies Claims Invoices UF UK FC…" at bounding box center [774, 374] width 1549 height 748
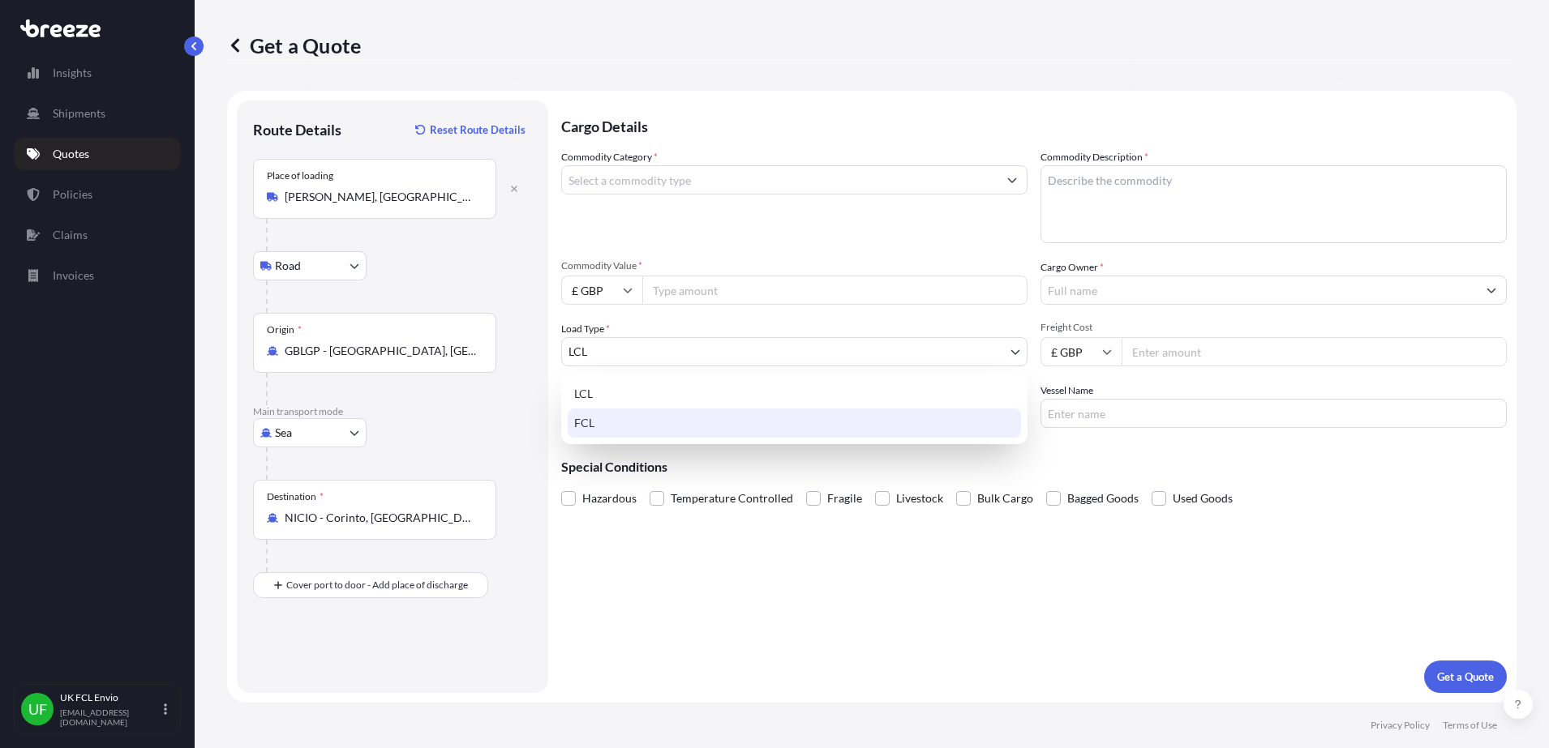
click at [615, 422] on div "FCL" at bounding box center [794, 423] width 453 height 29
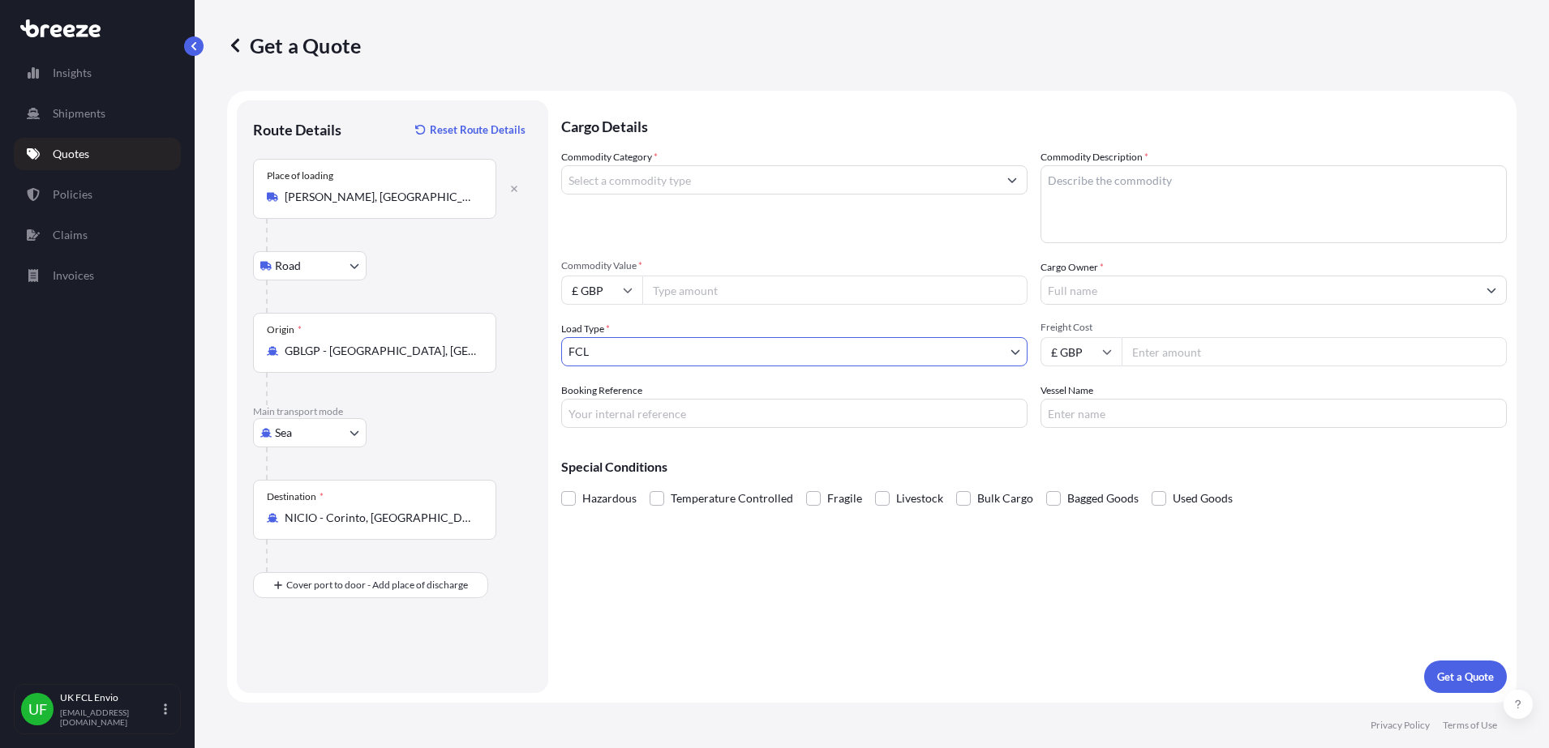
click at [673, 169] on input "Commodity Category *" at bounding box center [779, 179] width 435 height 29
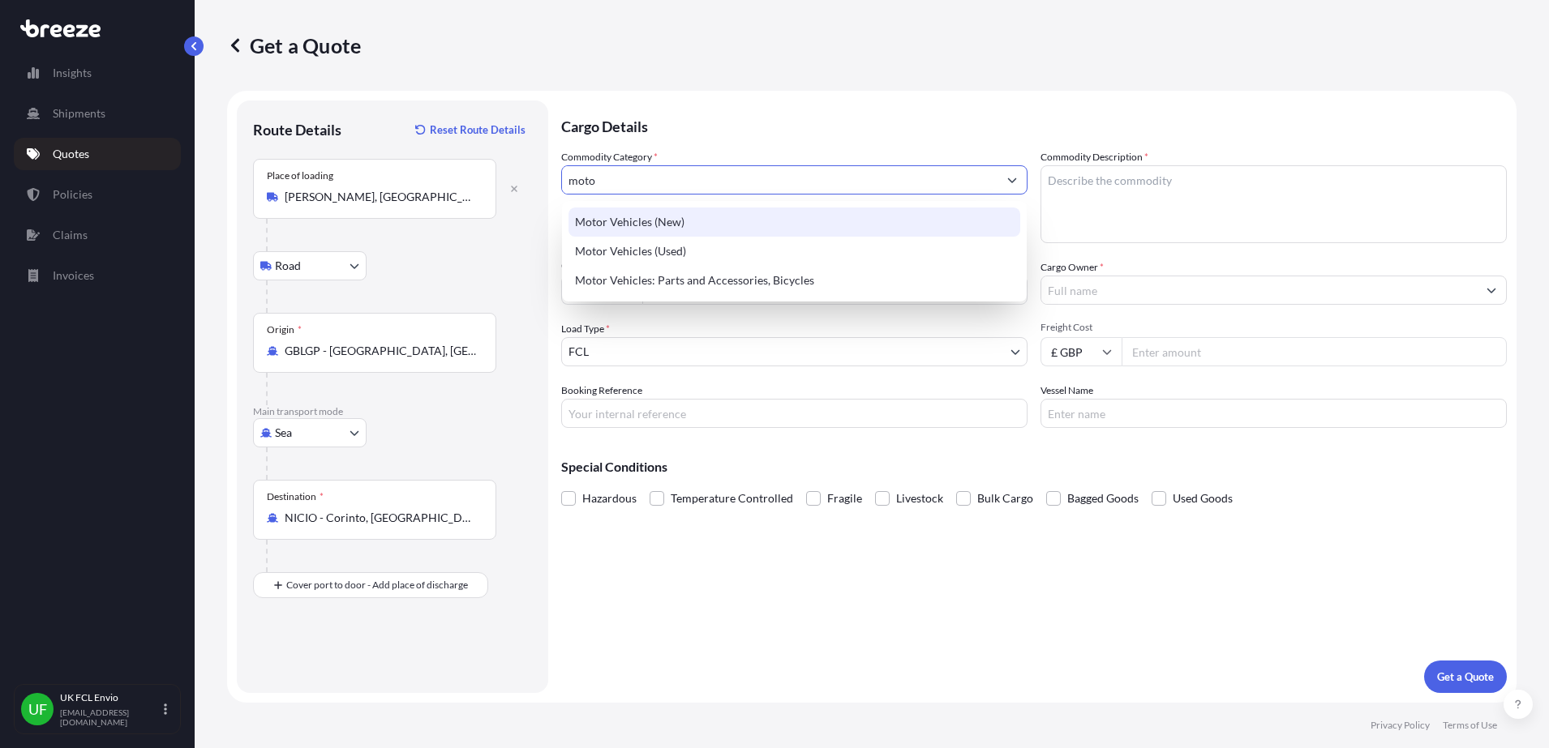
click at [636, 217] on div "Motor Vehicles (New)" at bounding box center [794, 222] width 452 height 29
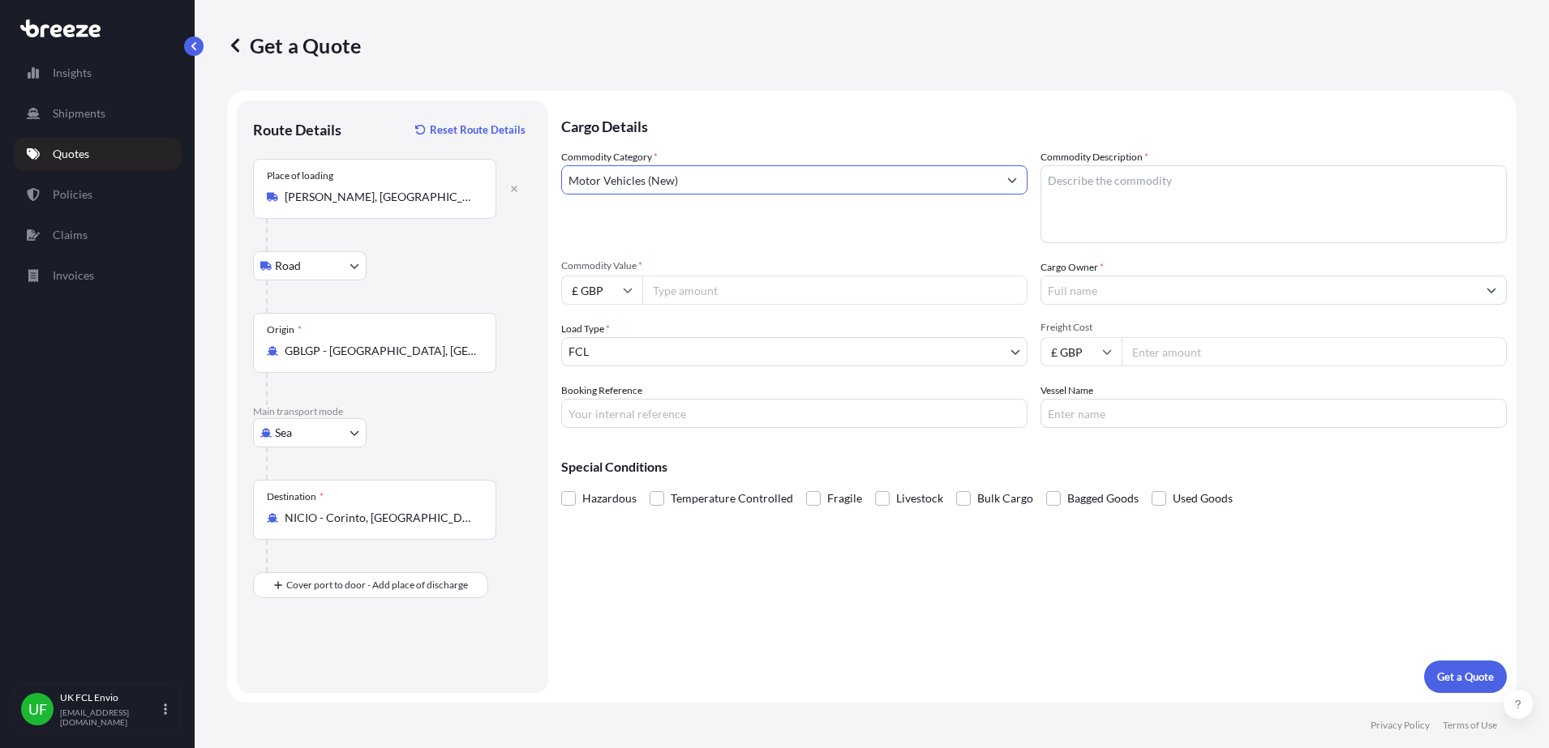
type input "Motor Vehicles (New)"
click at [1254, 183] on textarea "Commodity Description *" at bounding box center [1273, 204] width 466 height 78
type textarea "NEW CRATED MOTORCYCLES"
click at [623, 295] on input "£ GBP" at bounding box center [601, 290] width 81 height 29
click at [589, 393] on div "$ USD" at bounding box center [602, 403] width 68 height 31
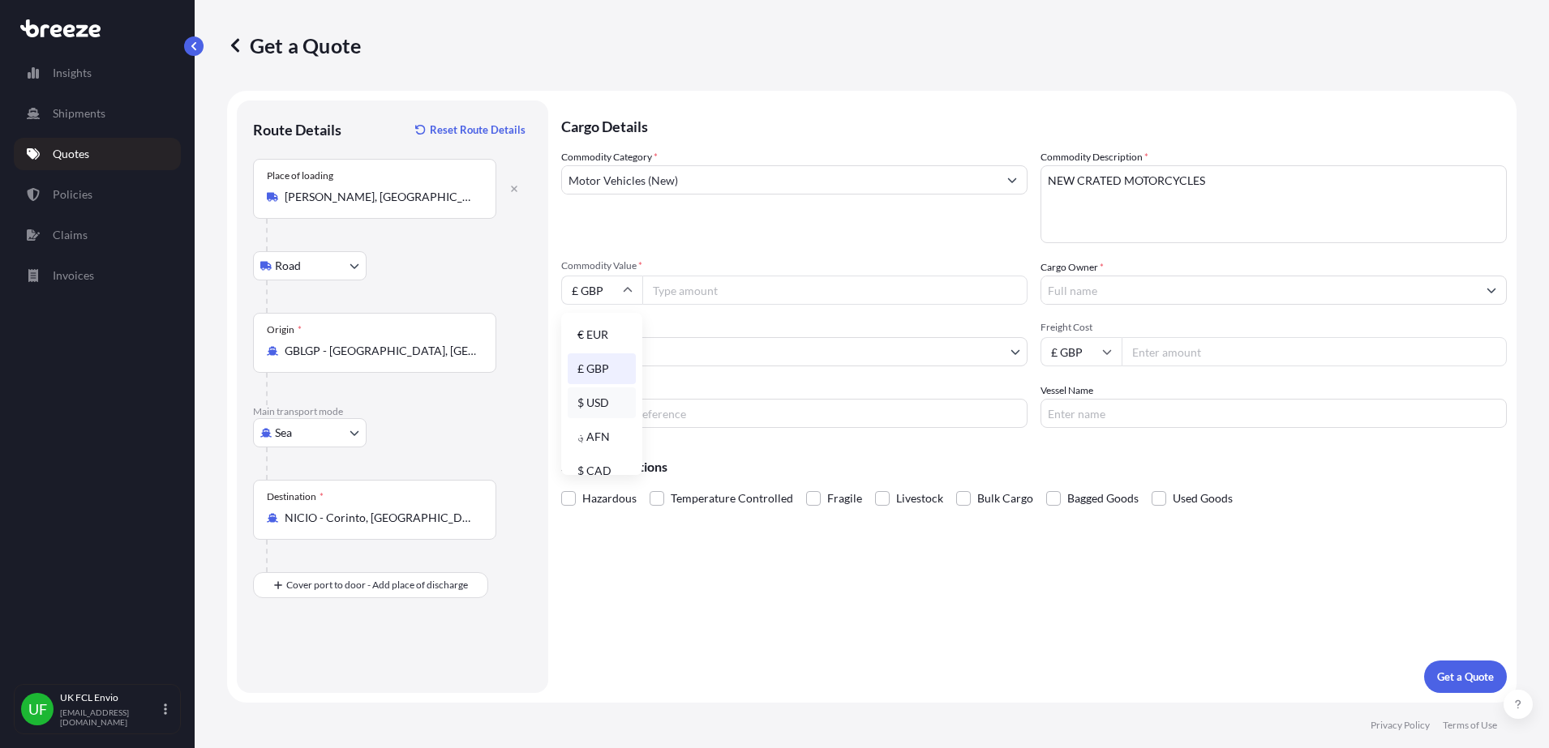
type input "$ USD"
click at [732, 283] on input "Commodity Value *" at bounding box center [834, 290] width 385 height 29
type input "64120.51"
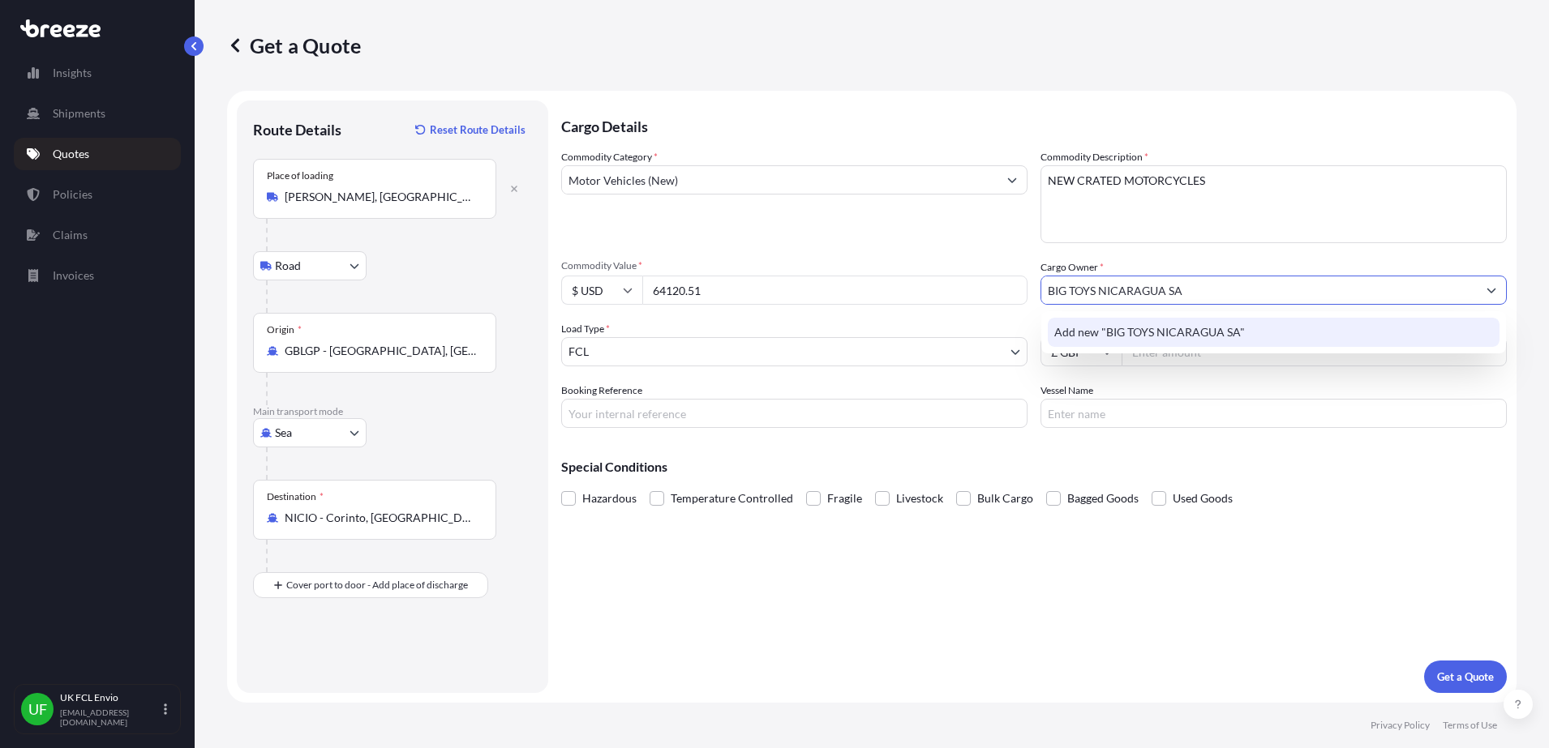
click at [1084, 338] on span "Add new "BIG TOYS NICARAGUA SA"" at bounding box center [1149, 332] width 191 height 16
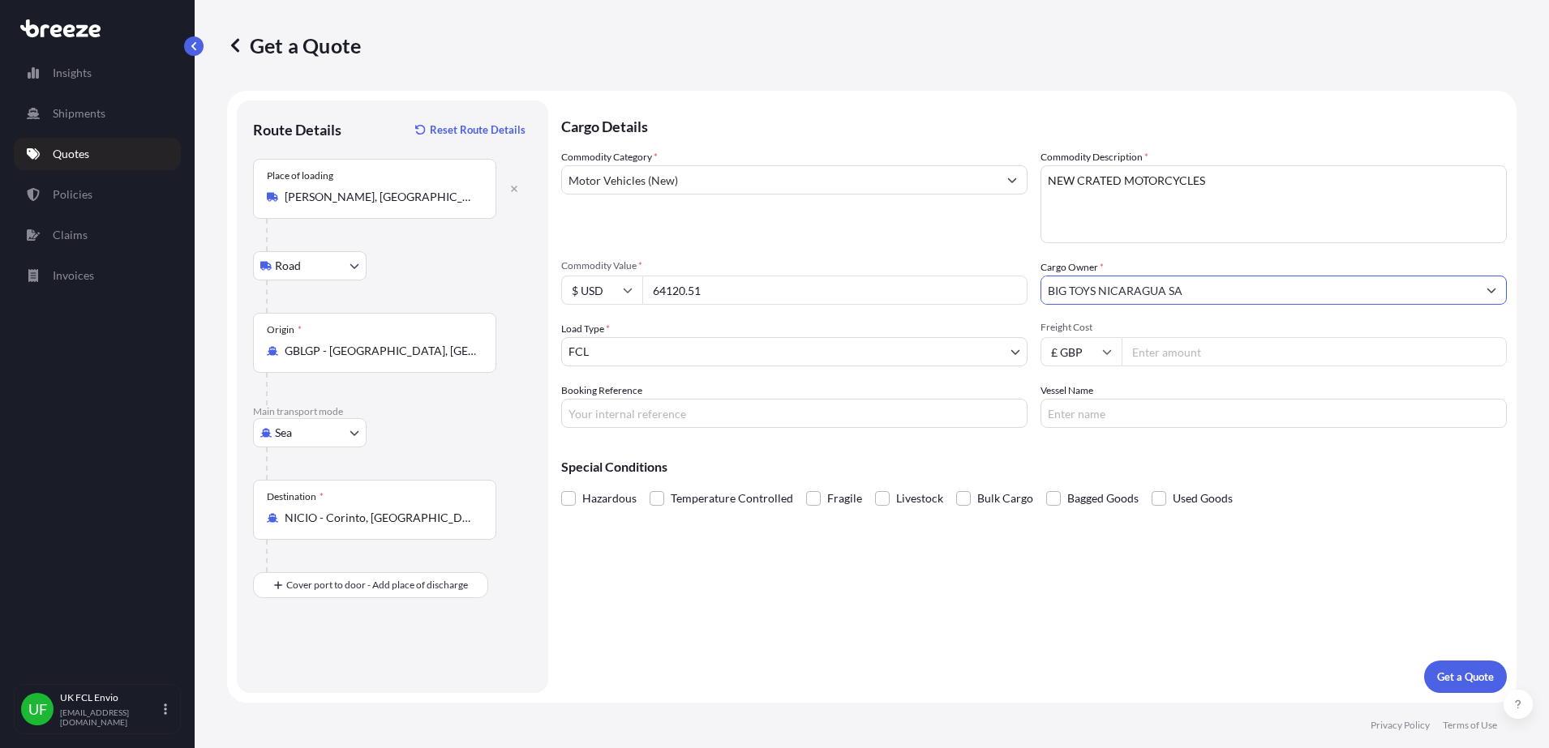
type input "BIG TOYS NICARAGUA SA"
click at [923, 349] on body "1 option available. 0 options available. 1 option available. 0 options availabl…" at bounding box center [774, 374] width 1549 height 748
click at [1103, 345] on input "£ GBP" at bounding box center [1080, 351] width 81 height 29
click at [1077, 459] on div "$ USD" at bounding box center [1081, 464] width 68 height 31
type input "$ USD"
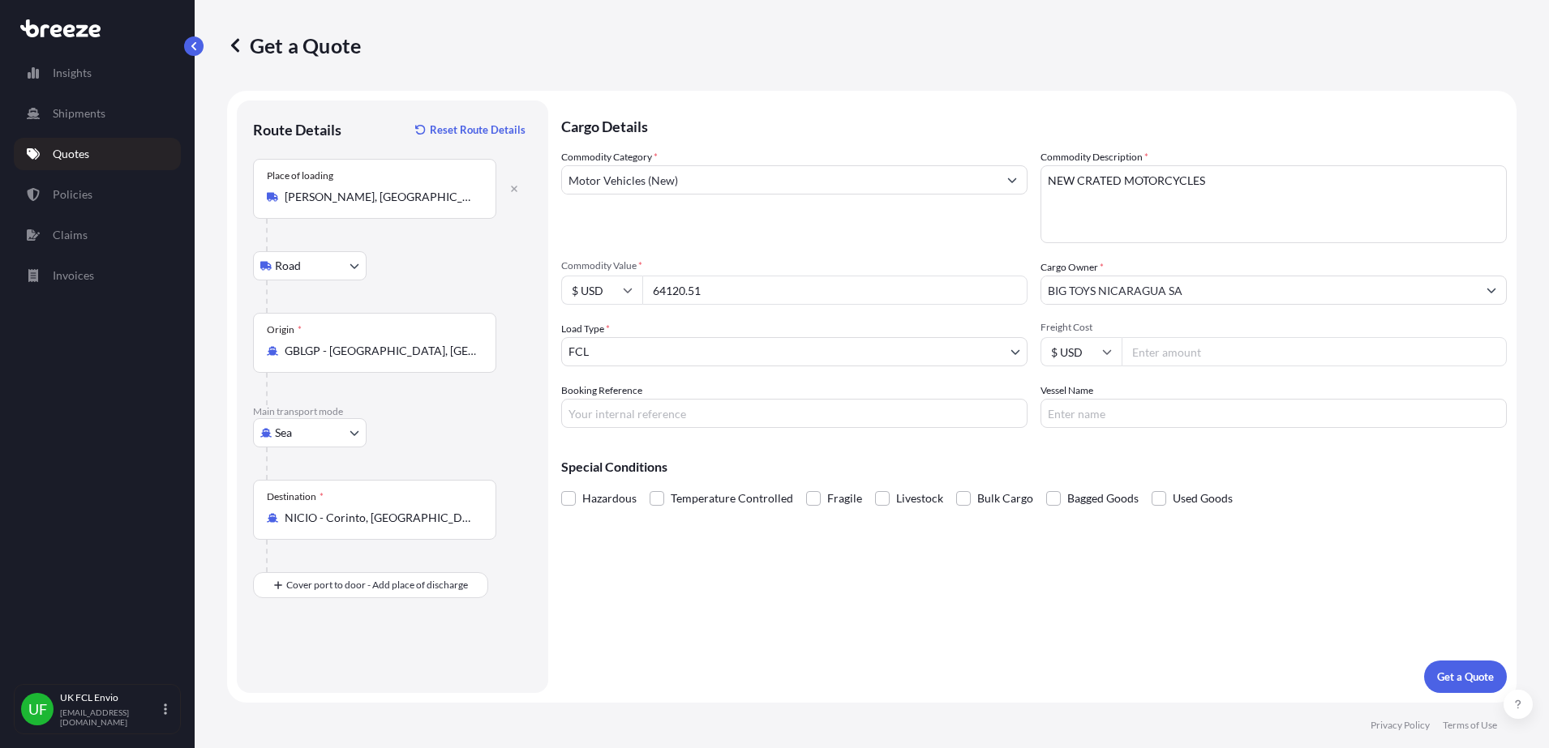
click at [1368, 359] on input "Freight Cost" at bounding box center [1313, 351] width 385 height 29
type input "3660"
type input "SXJ002105"
type input "GUAYAQUIL EXPRESS"
click at [1454, 669] on p "Get a Quote" at bounding box center [1465, 677] width 57 height 16
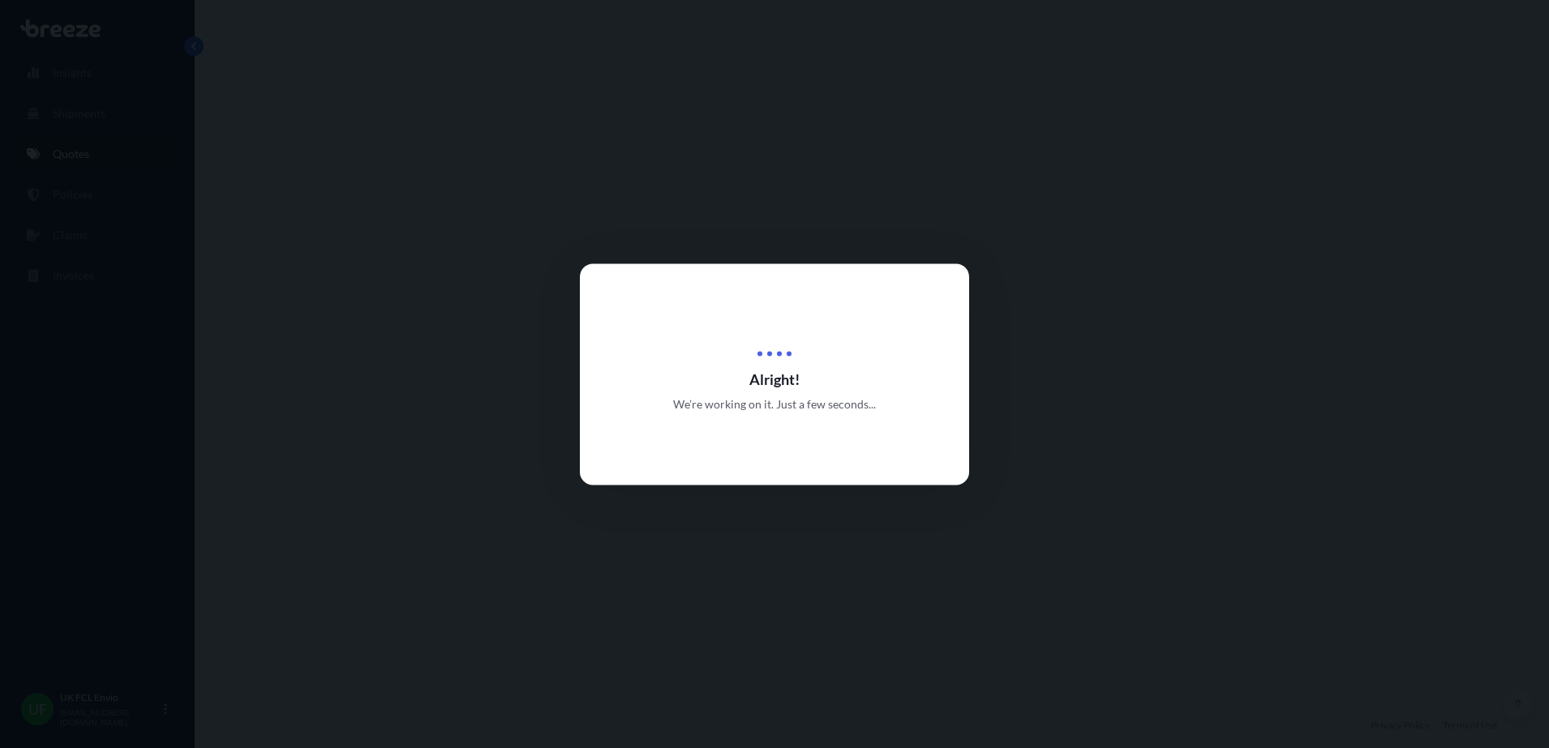
select select "Road"
select select "Sea"
select select "2"
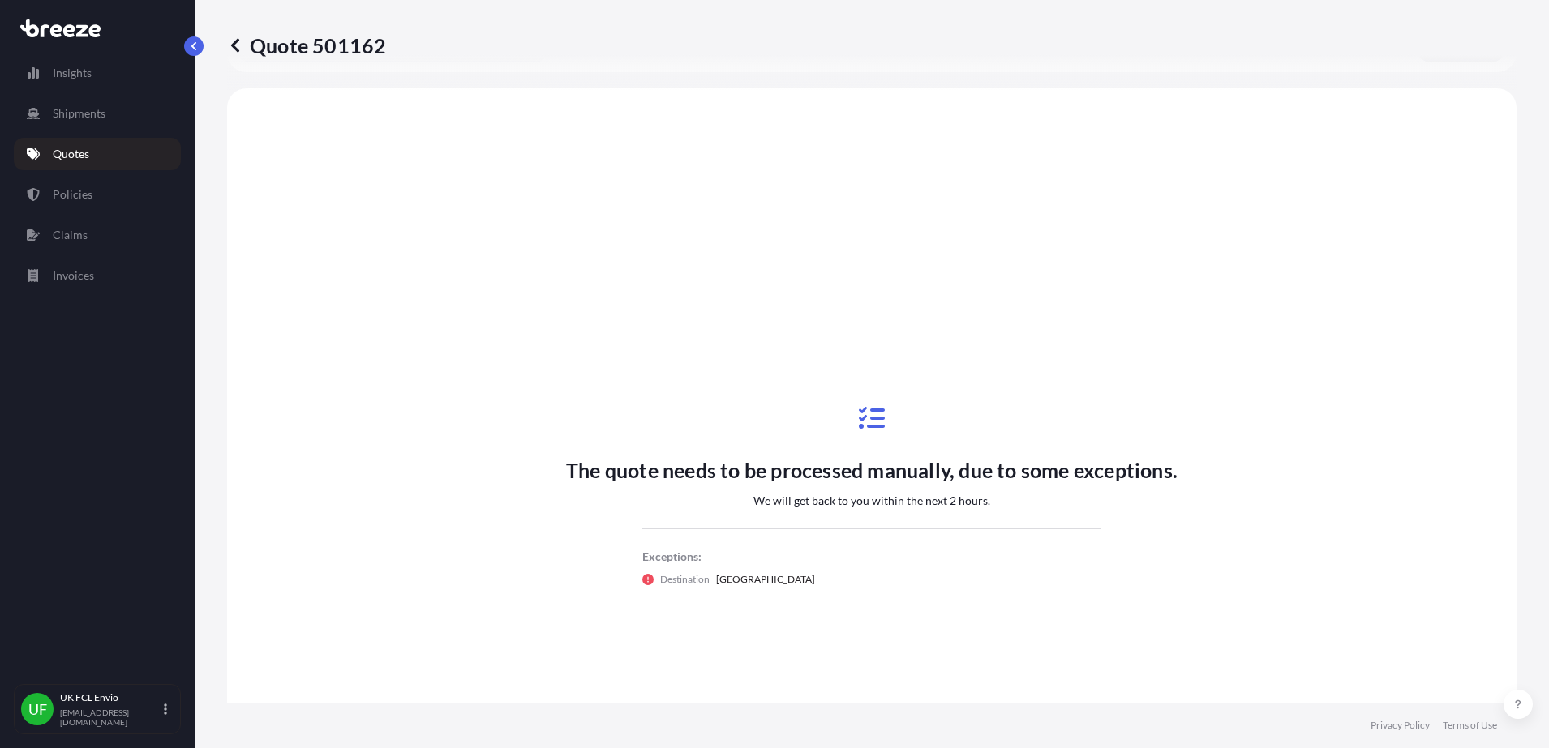
scroll to position [553, 0]
